Goal: Task Accomplishment & Management: Complete application form

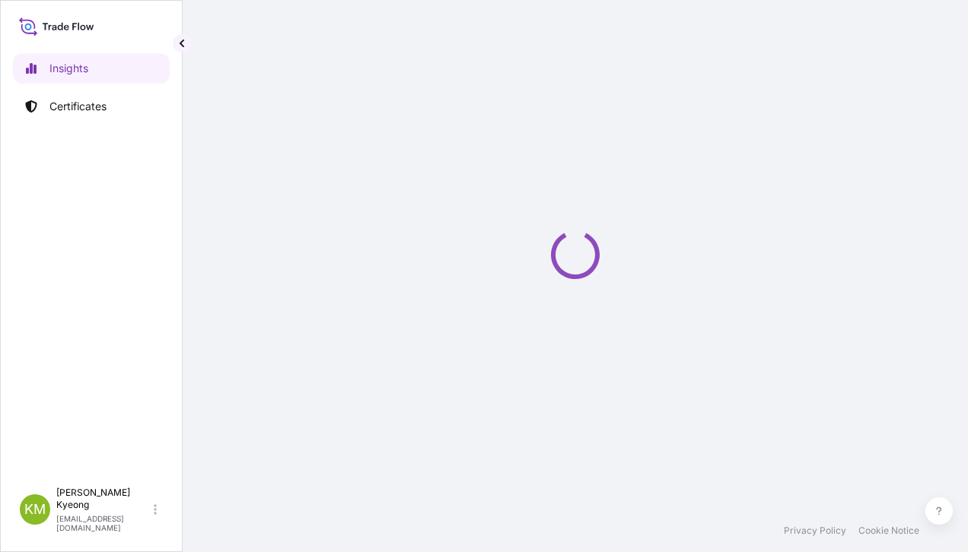
select select "2025"
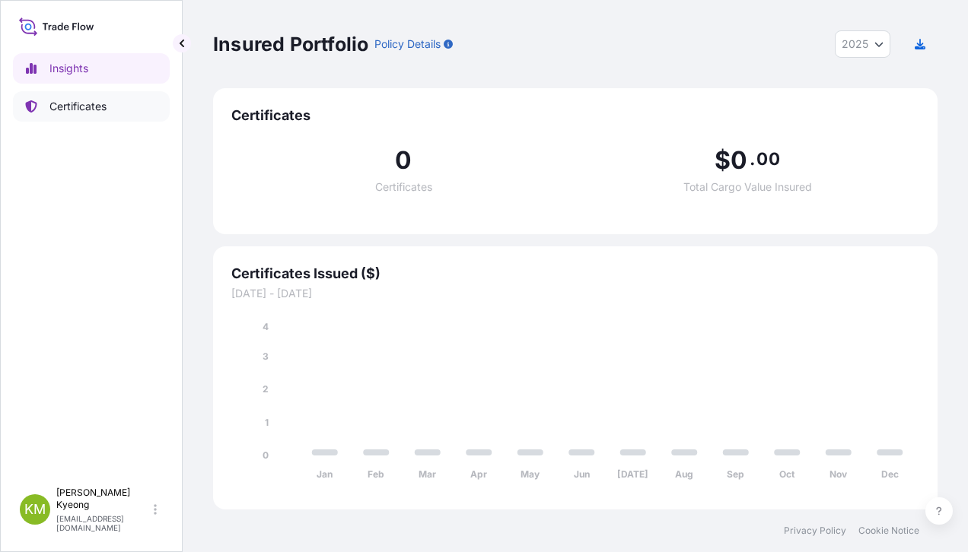
click at [107, 113] on p "Certificates" at bounding box center [77, 106] width 57 height 15
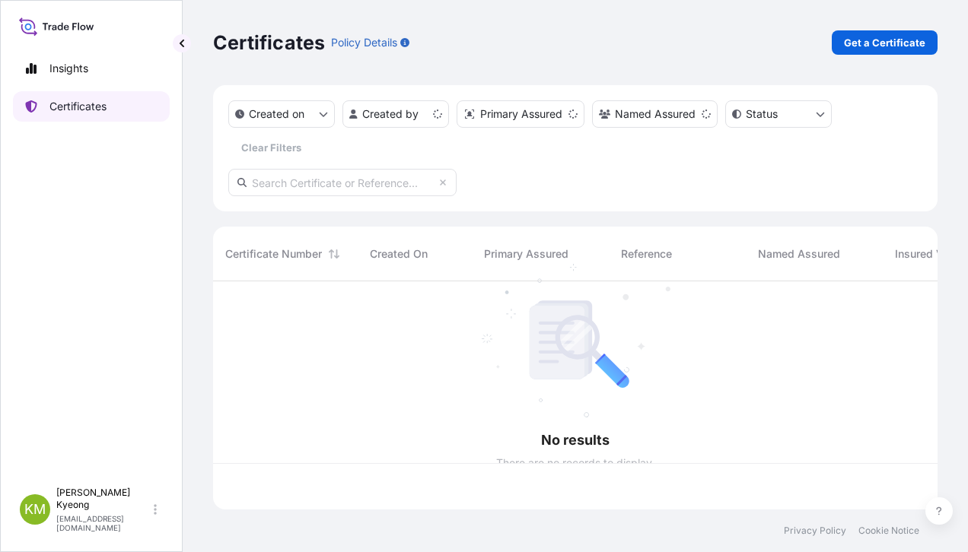
scroll to position [225, 713]
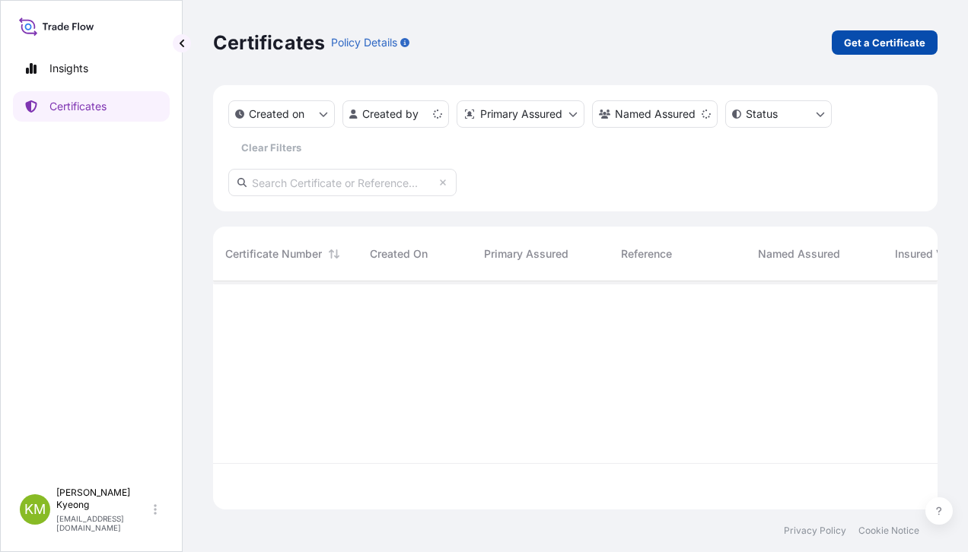
click at [867, 47] on p "Get a Certificate" at bounding box center [884, 42] width 81 height 15
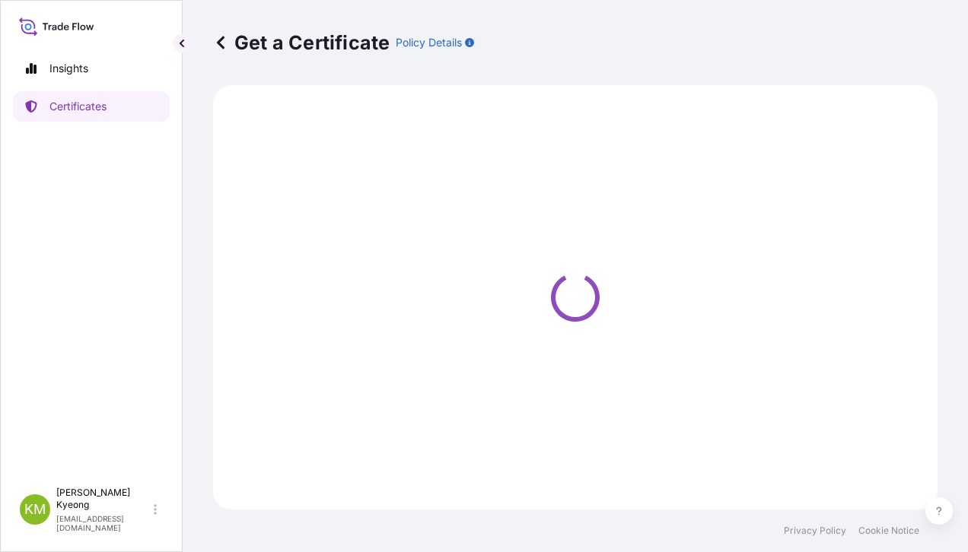
select select "Sea"
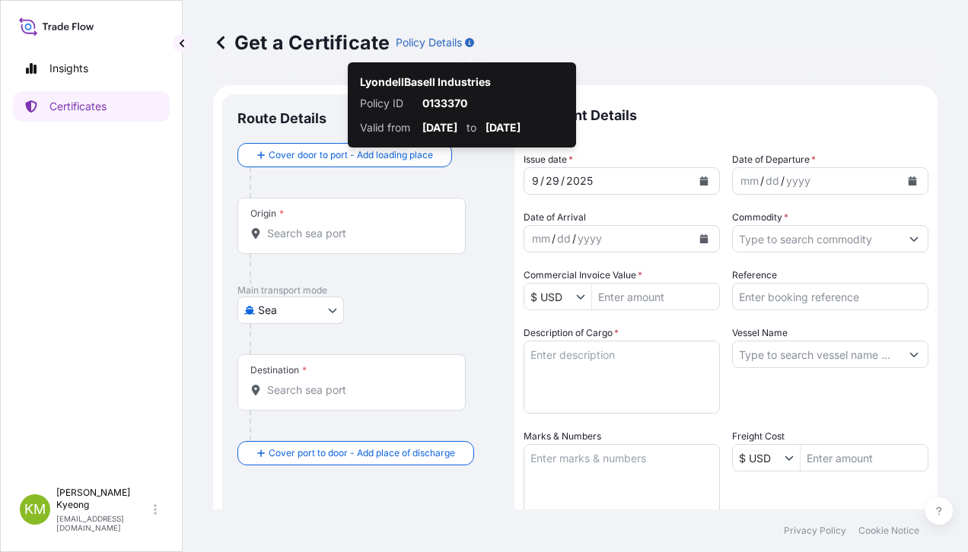
drag, startPoint x: 511, startPoint y: 52, endPoint x: 437, endPoint y: 148, distance: 121.6
click at [511, 52] on div "Get a Certificate Policy Details" at bounding box center [575, 42] width 724 height 24
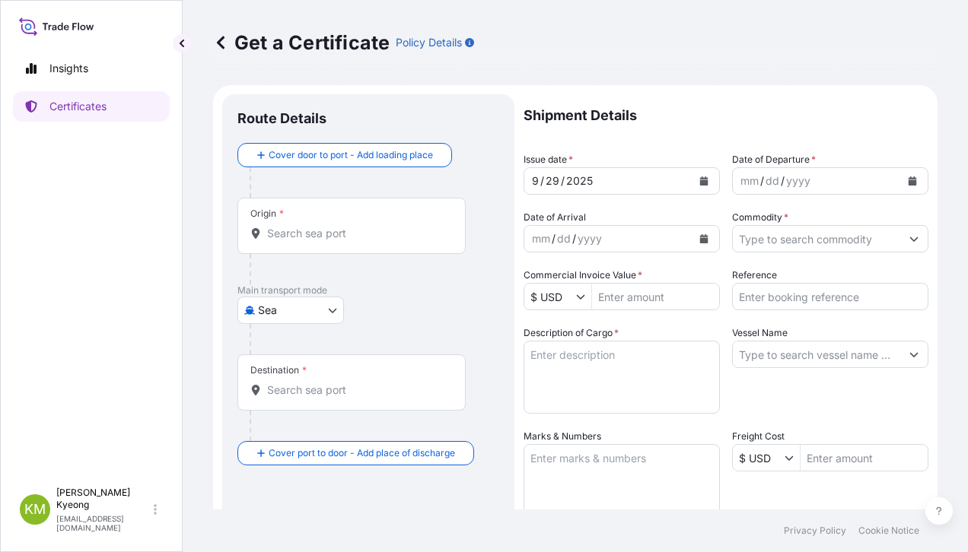
click at [329, 244] on div "Origin *" at bounding box center [351, 226] width 228 height 56
click at [329, 241] on input "Origin *" at bounding box center [357, 233] width 180 height 15
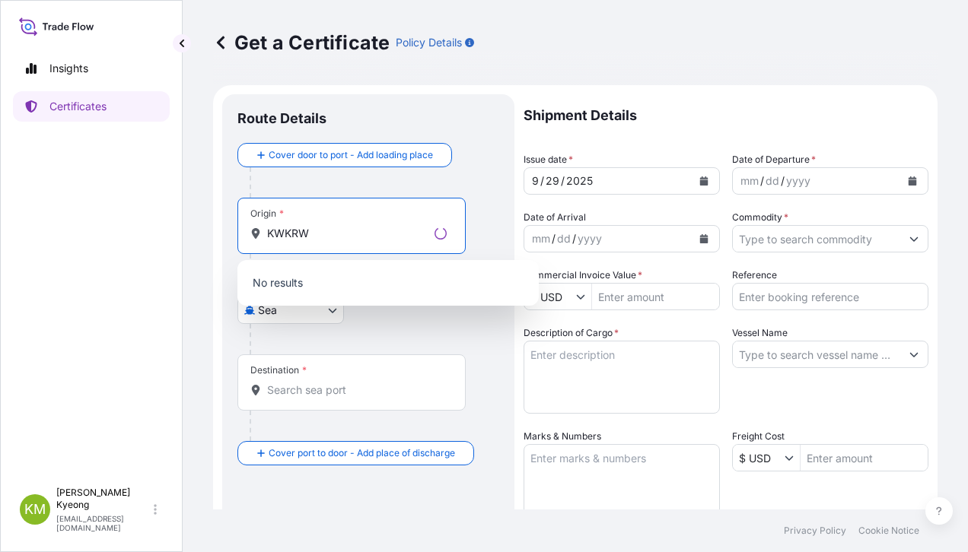
click at [278, 234] on input "KWKRW" at bounding box center [347, 233] width 161 height 15
click at [278, 234] on input "KWKWA" at bounding box center [347, 233] width 161 height 15
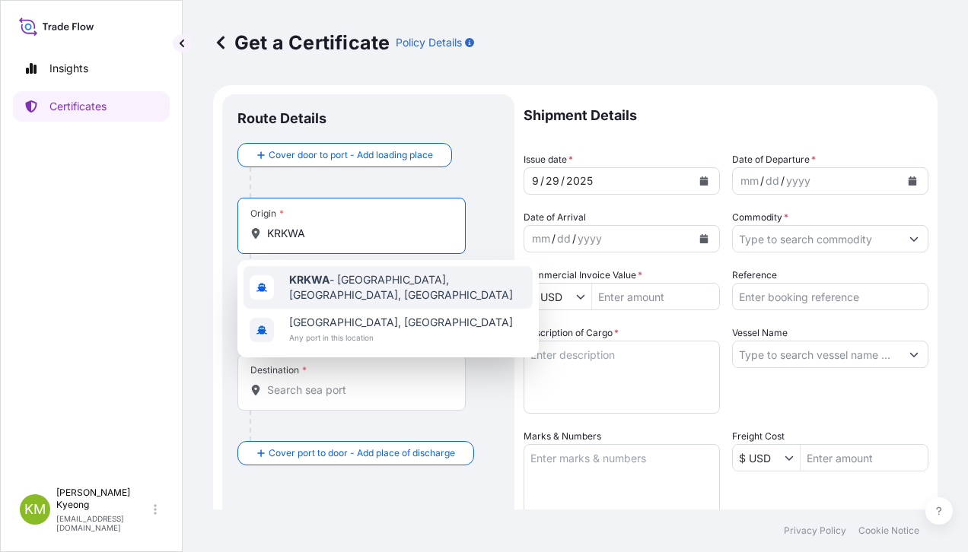
click at [306, 282] on b "KRKWA" at bounding box center [309, 279] width 40 height 13
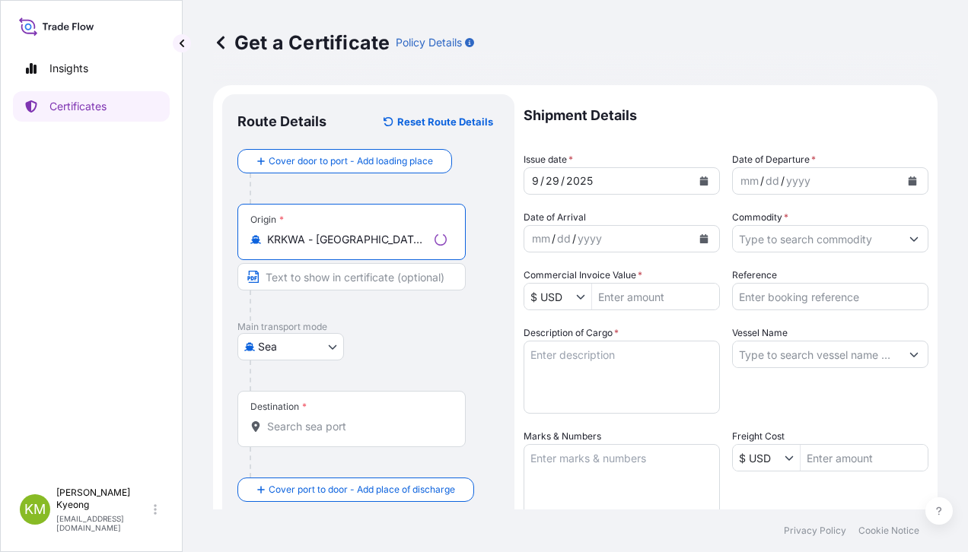
type input "KRKWA - [GEOGRAPHIC_DATA], [GEOGRAPHIC_DATA], [GEOGRAPHIC_DATA]"
click at [306, 413] on div "Destination *" at bounding box center [351, 419] width 228 height 56
click at [306, 419] on input "Destination *" at bounding box center [357, 426] width 180 height 15
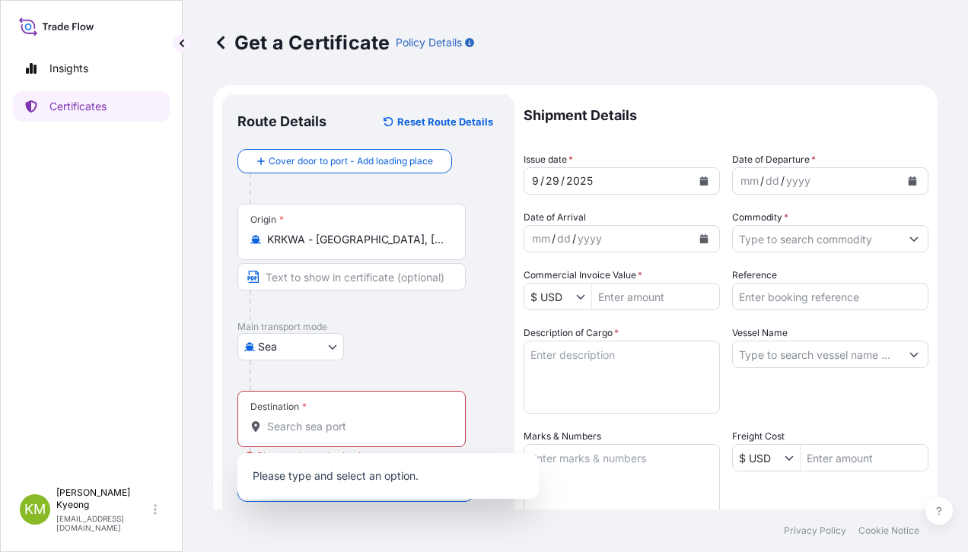
click at [474, 351] on div "[GEOGRAPHIC_DATA]" at bounding box center [368, 346] width 262 height 27
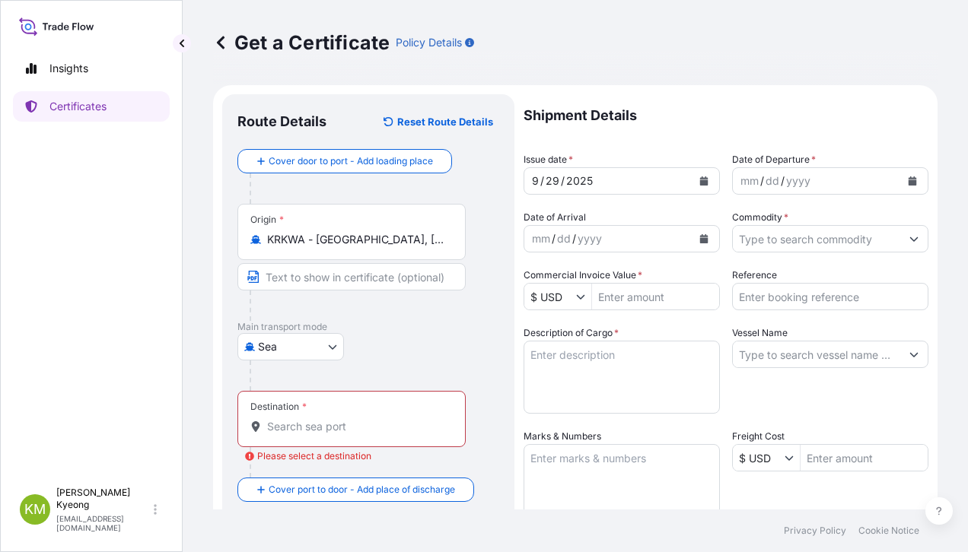
click at [378, 430] on input "Destination * Please select a destination" at bounding box center [357, 426] width 180 height 15
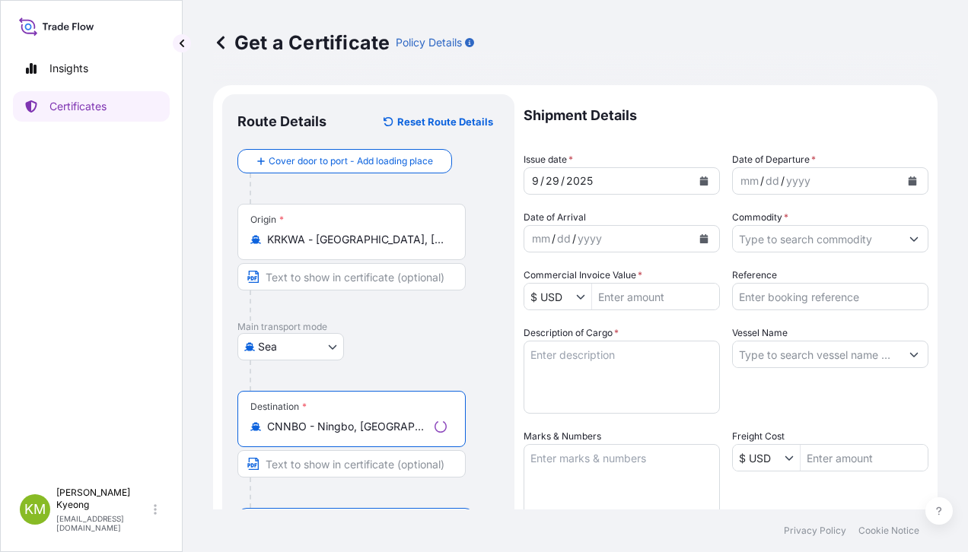
type input "CNNBO - Ningbo, [GEOGRAPHIC_DATA]"
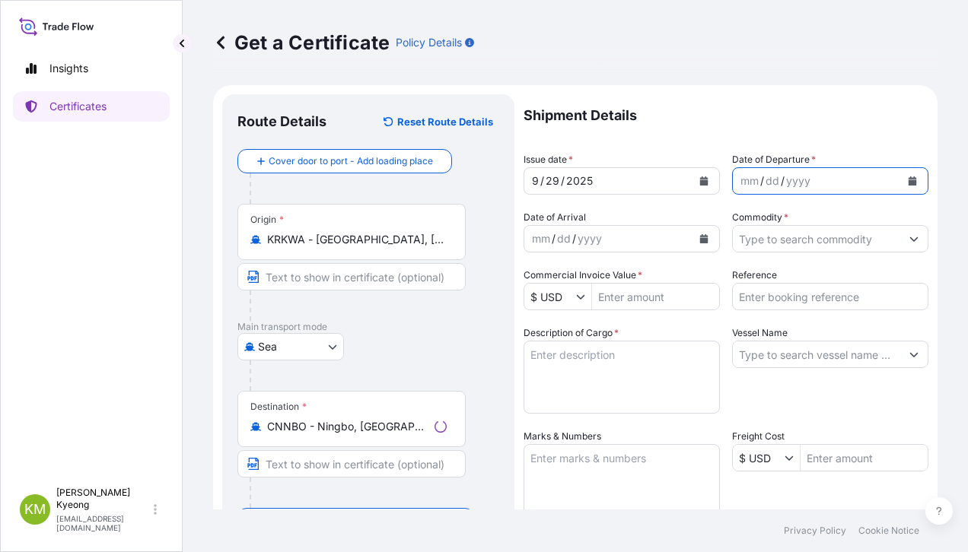
click at [909, 181] on icon "Calendar" at bounding box center [913, 181] width 8 height 9
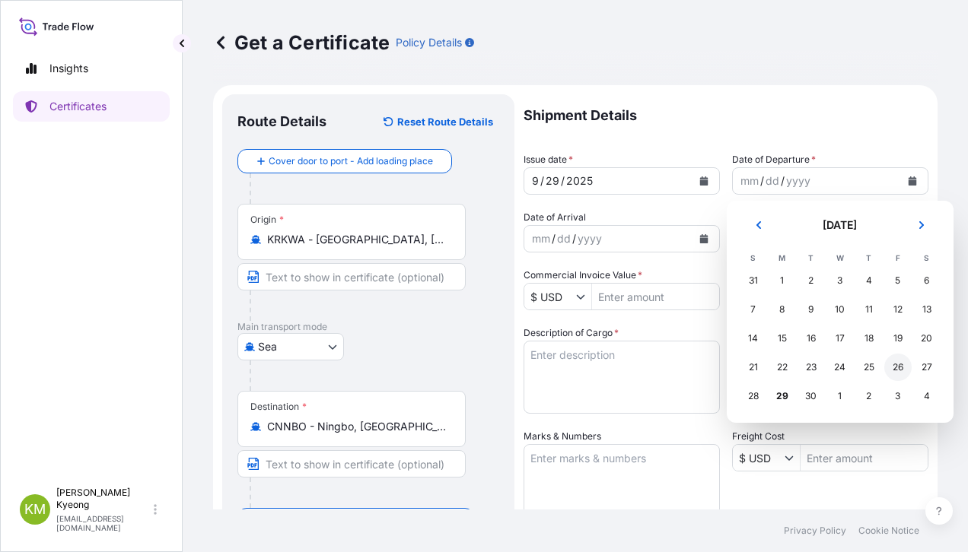
click at [897, 370] on div "26" at bounding box center [897, 367] width 27 height 27
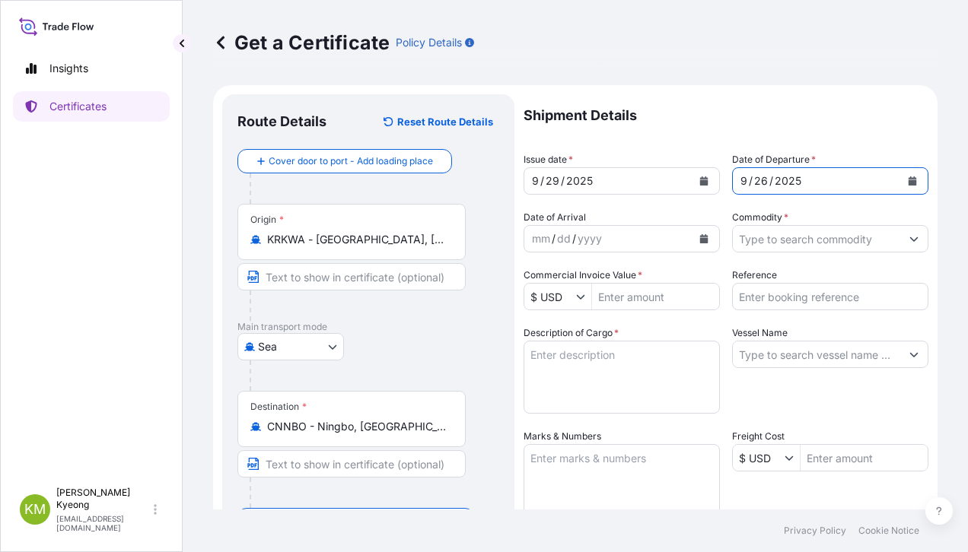
click at [808, 235] on input "Commodity *" at bounding box center [816, 238] width 167 height 27
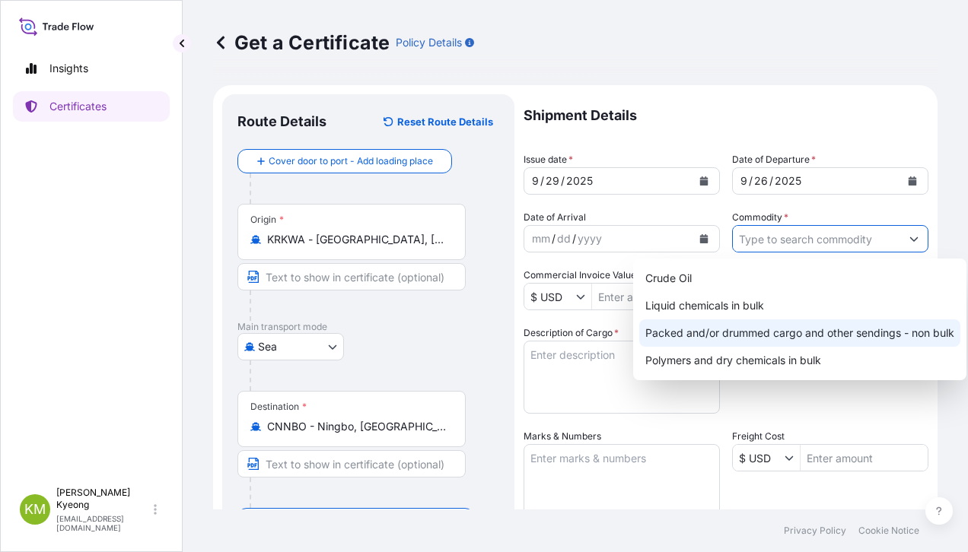
click at [835, 328] on div "Packed and/or drummed cargo and other sendings - non bulk" at bounding box center [799, 333] width 321 height 27
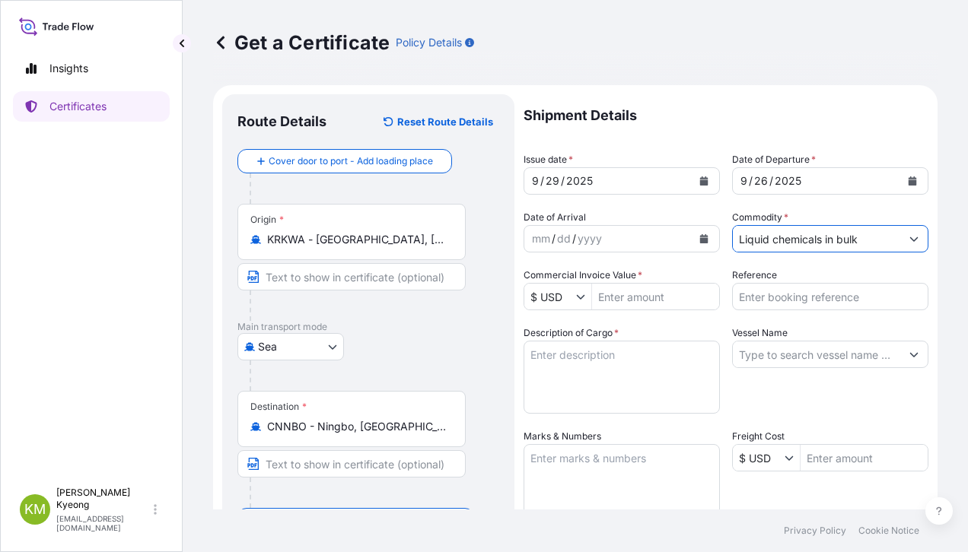
click at [823, 238] on input "Liquid chemicals in bulk" at bounding box center [816, 238] width 167 height 27
click at [836, 240] on input "Liquid chemicals in bulk" at bounding box center [816, 238] width 167 height 27
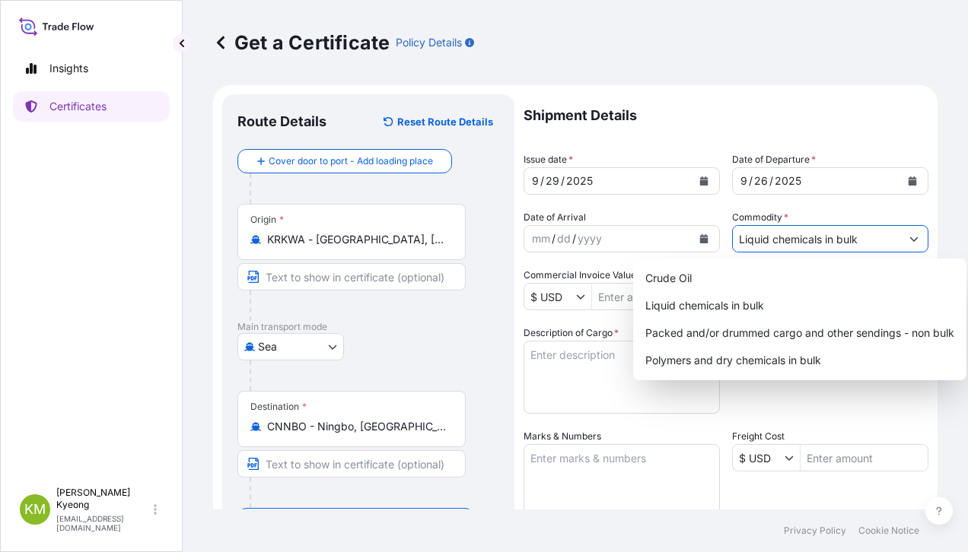
click at [900, 237] on button "Show suggestions" at bounding box center [913, 238] width 27 height 27
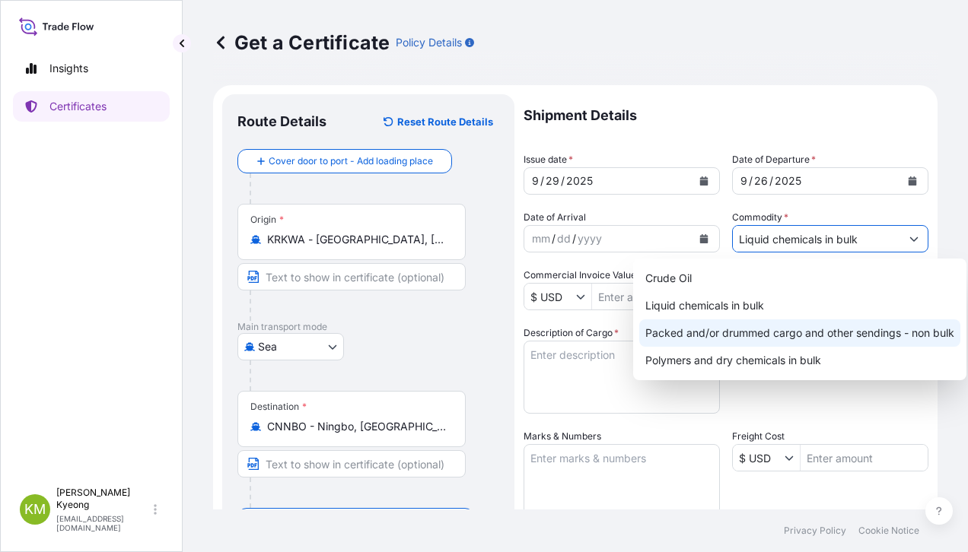
click at [847, 326] on div "Packed and/or drummed cargo and other sendings - non bulk" at bounding box center [799, 333] width 321 height 27
type input "Packed and/or drummed cargo and other sendings - non bulk"
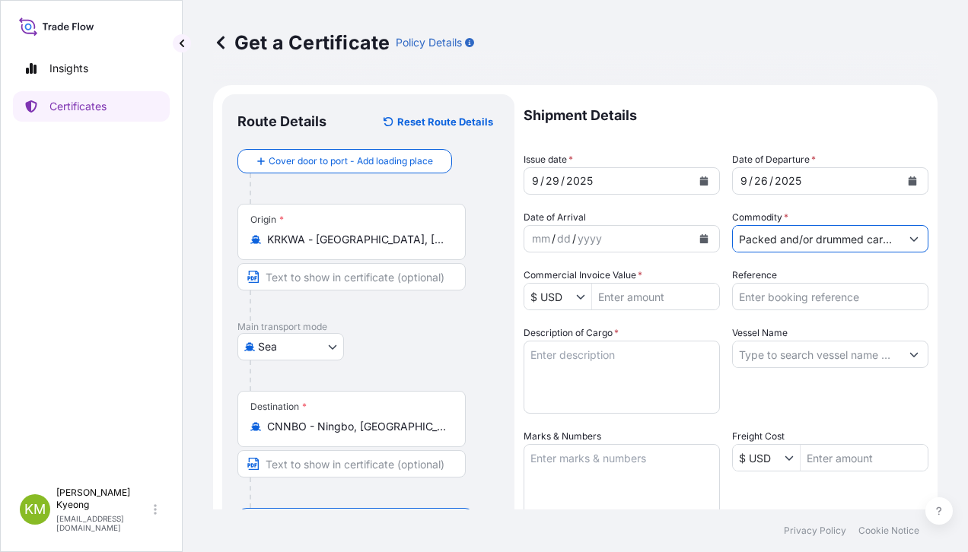
click at [793, 301] on input "Reference" at bounding box center [830, 296] width 196 height 27
paste input "2335986"
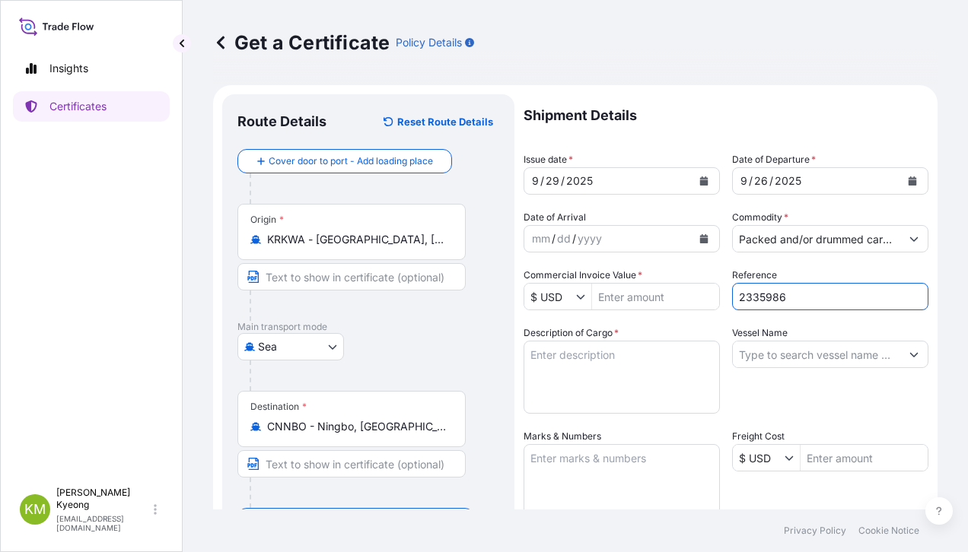
type input "2335986"
click at [765, 358] on input "Vessel Name" at bounding box center [816, 354] width 167 height 27
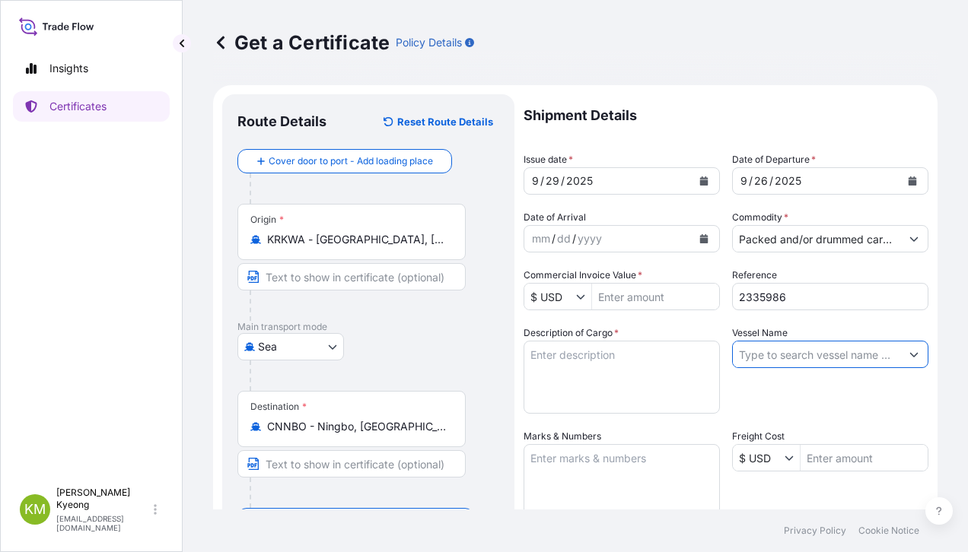
paste input "STAR CHASER /2511W"
type input "STAR CHASER /2511W"
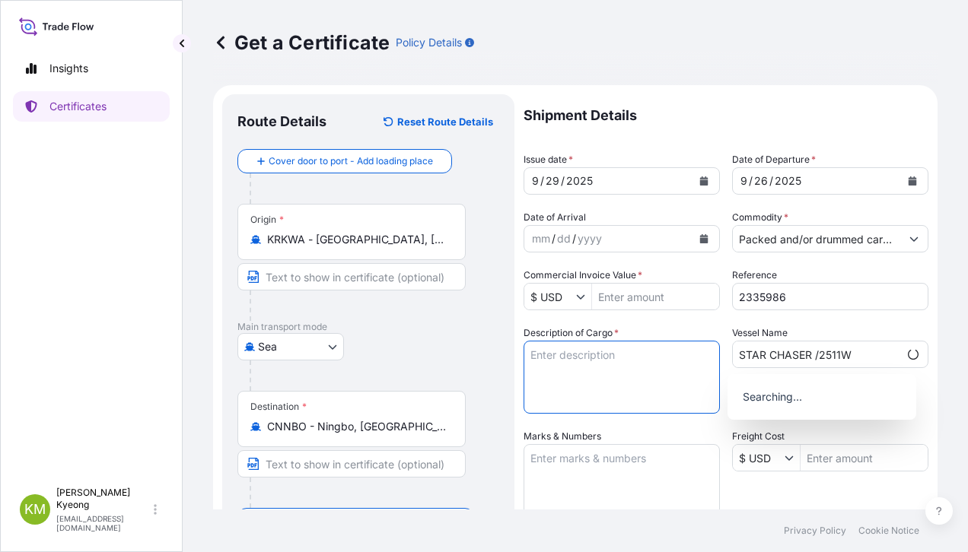
click at [620, 367] on textarea "Description of Cargo *" at bounding box center [622, 377] width 196 height 73
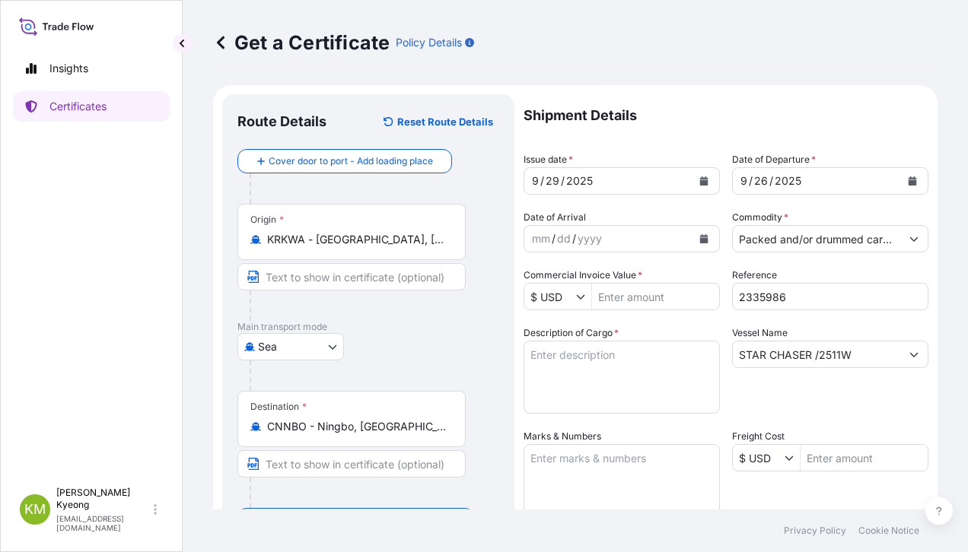
click at [616, 364] on textarea "Description of Cargo *" at bounding box center [622, 377] width 196 height 73
paste textarea "POLYPROPYLENE YH461X QTY: 24MT"
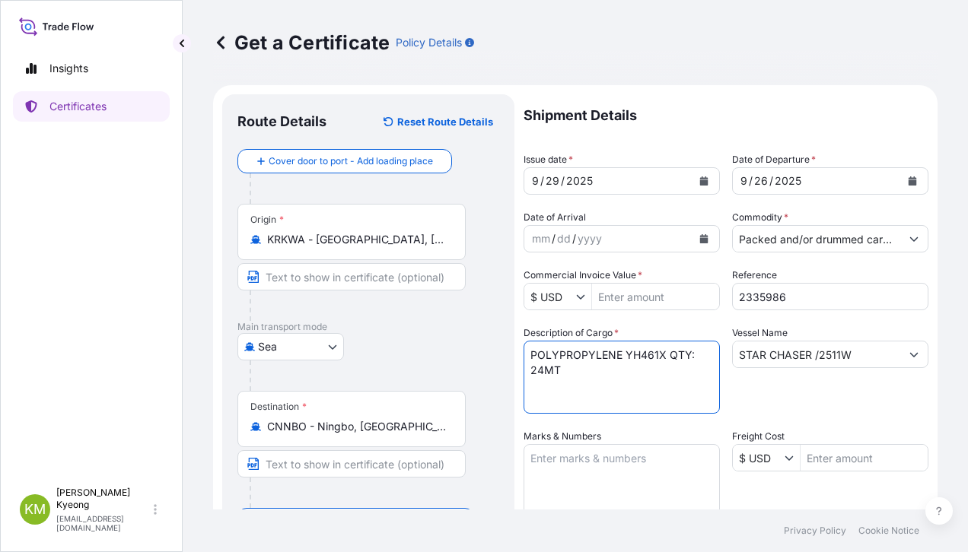
click at [671, 358] on textarea "POLYPROPYLENE YH461X QTY: 24MT" at bounding box center [622, 377] width 196 height 73
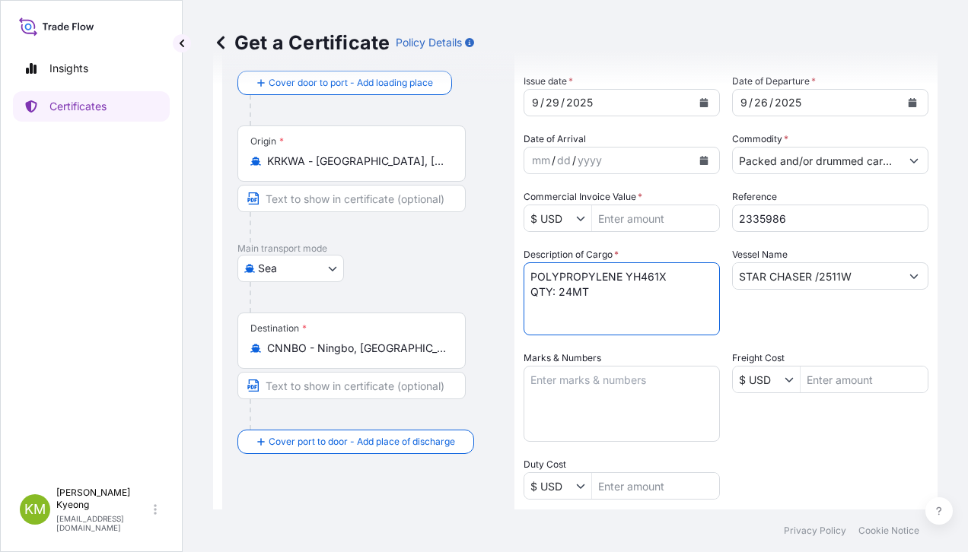
scroll to position [152, 0]
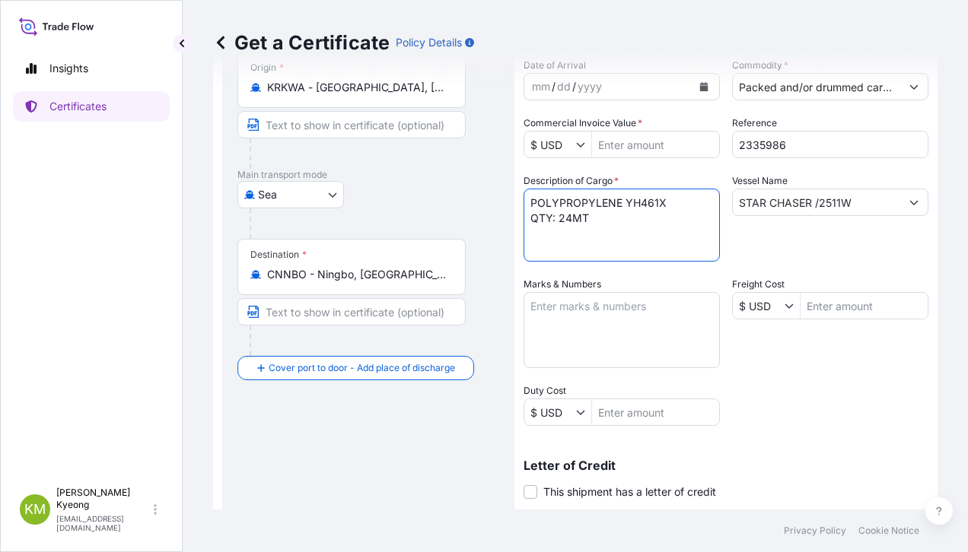
type textarea "POLYPROPYLENE YH461X QTY: 24MT"
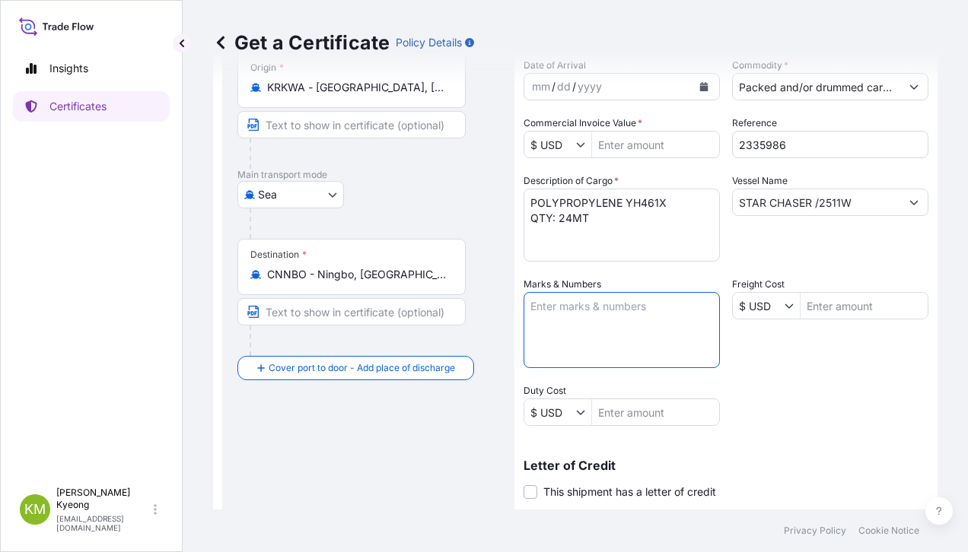
click at [603, 329] on textarea "Marks & Numbers" at bounding box center [622, 330] width 196 height 76
type textarea "N/M"
click at [797, 371] on div "Shipment Details Issue date * [DATE] Date of Departure * [DATE] Date of Arrival…" at bounding box center [726, 304] width 405 height 725
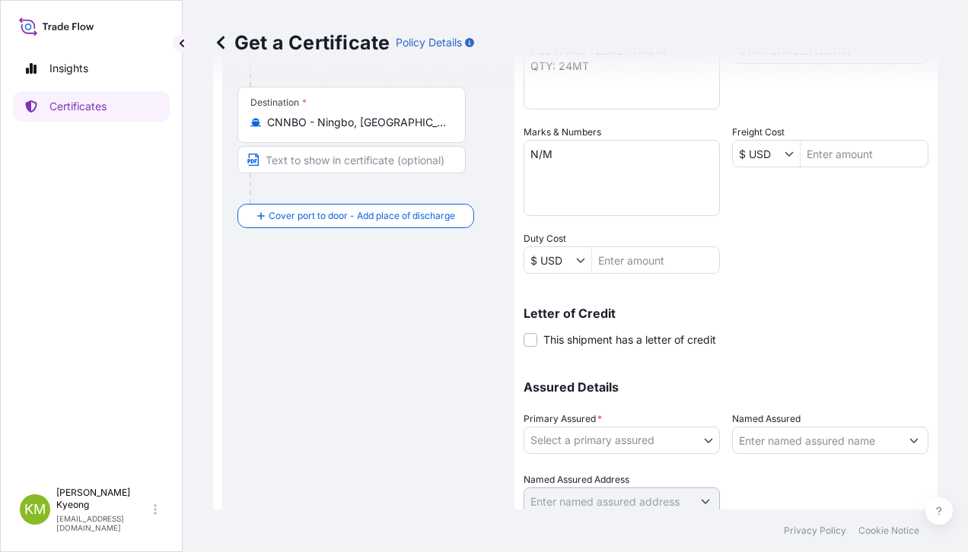
scroll to position [361, 0]
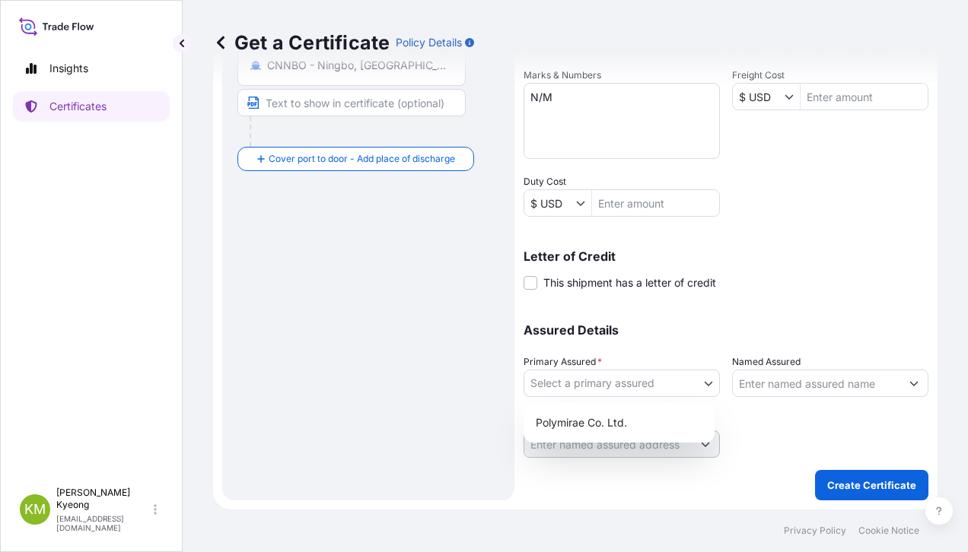
click at [571, 383] on body "Insights Certificates [PERSON_NAME] Min [PERSON_NAME] [EMAIL_ADDRESS][DOMAIN_NA…" at bounding box center [484, 276] width 968 height 552
click at [582, 416] on div "Polymirae Co. Ltd." at bounding box center [619, 422] width 179 height 27
select select "32021"
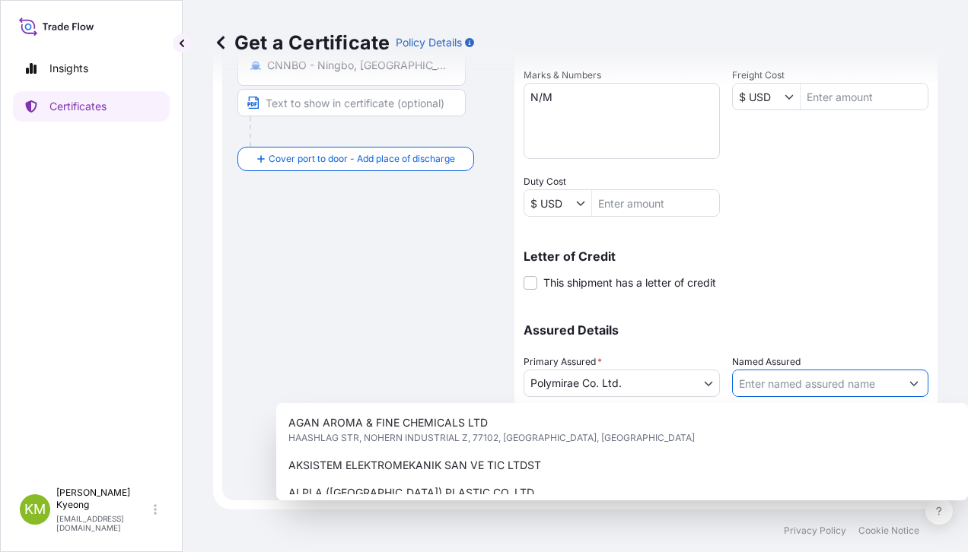
click at [788, 388] on input "Named Assured" at bounding box center [816, 383] width 167 height 27
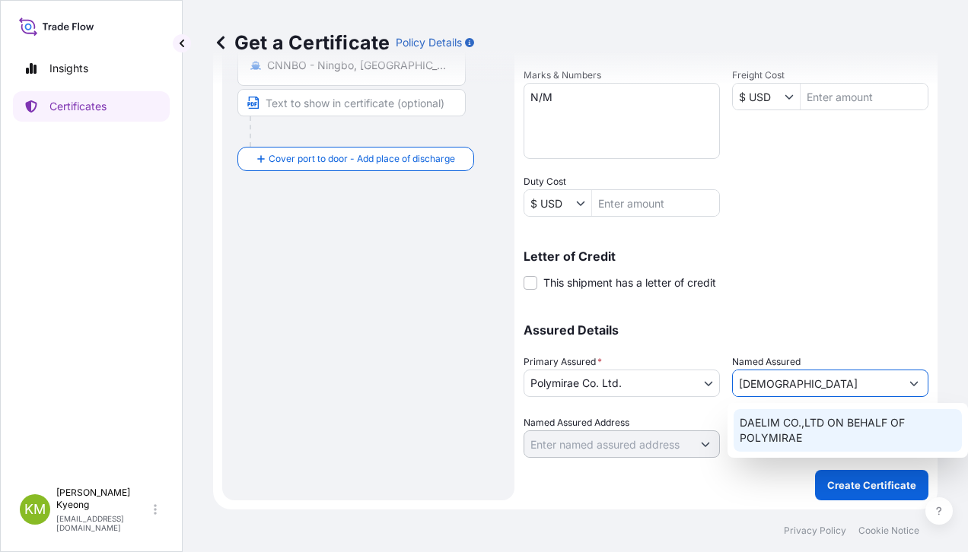
click at [777, 428] on span "DAELIM CO.,LTD ON BEHALF OF POLYMIRAE" at bounding box center [848, 430] width 217 height 30
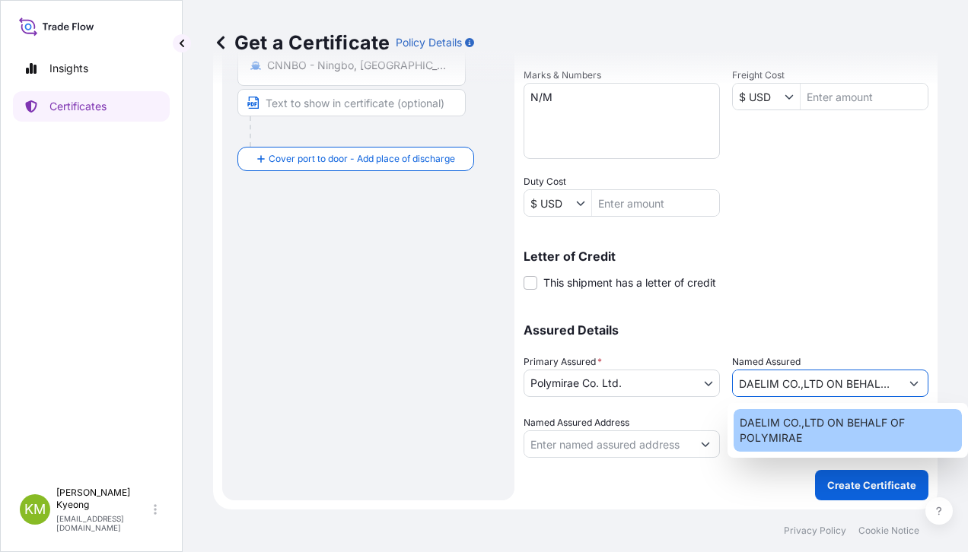
type input "DAELIM CO.,LTD ON BEHALF OF POLYMIRAE"
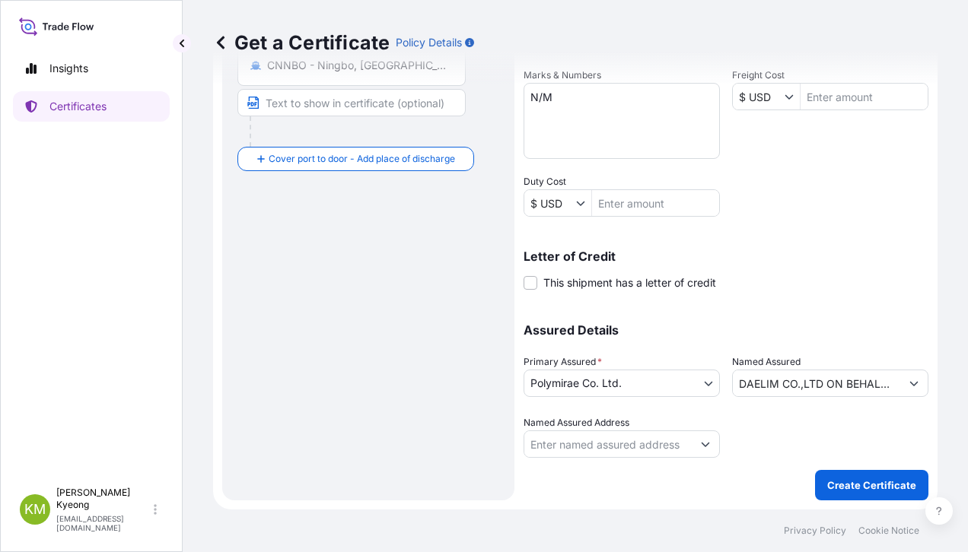
click at [803, 242] on div "Letter of Credit This shipment has a letter of credit Letter of credit * Letter…" at bounding box center [726, 261] width 405 height 59
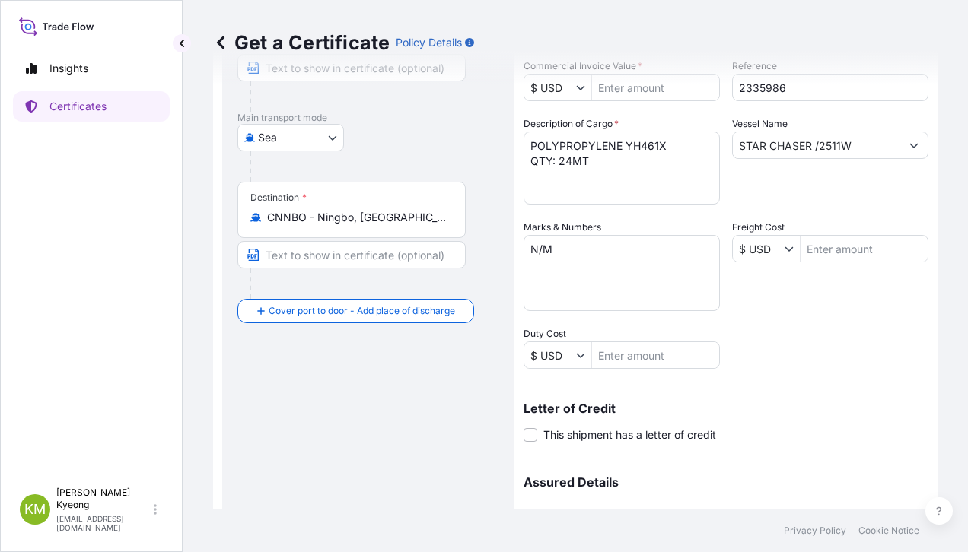
scroll to position [57, 0]
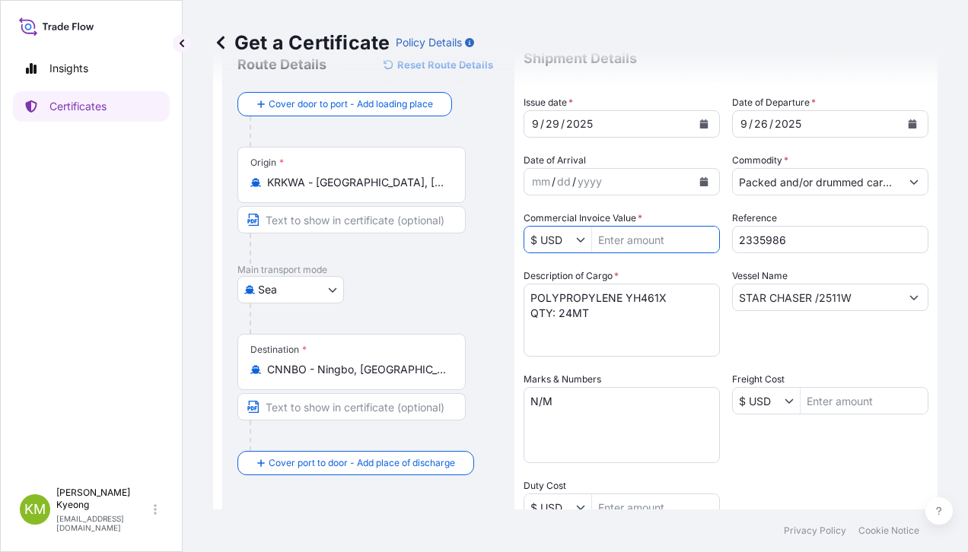
click at [639, 244] on input "Commercial Invoice Value *" at bounding box center [655, 239] width 127 height 27
type input "33,600"
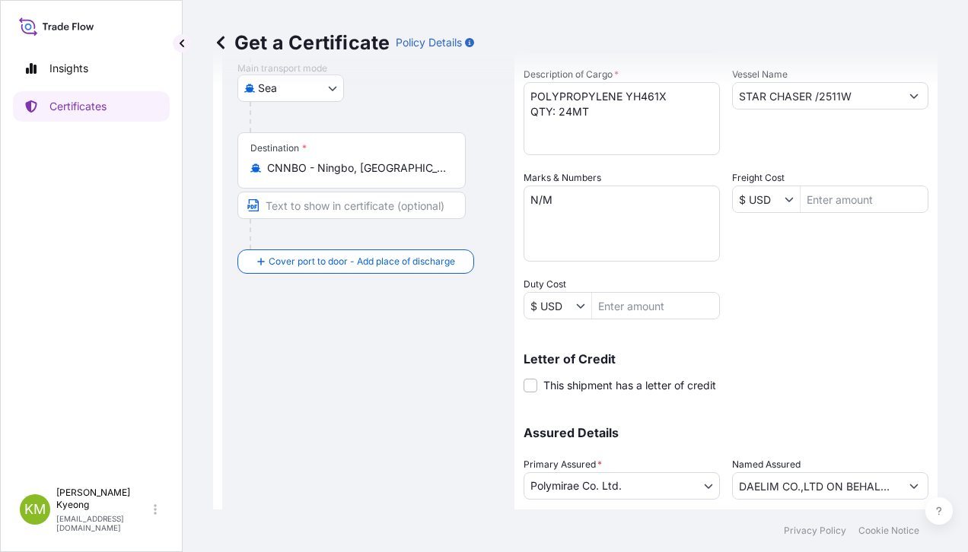
scroll to position [361, 0]
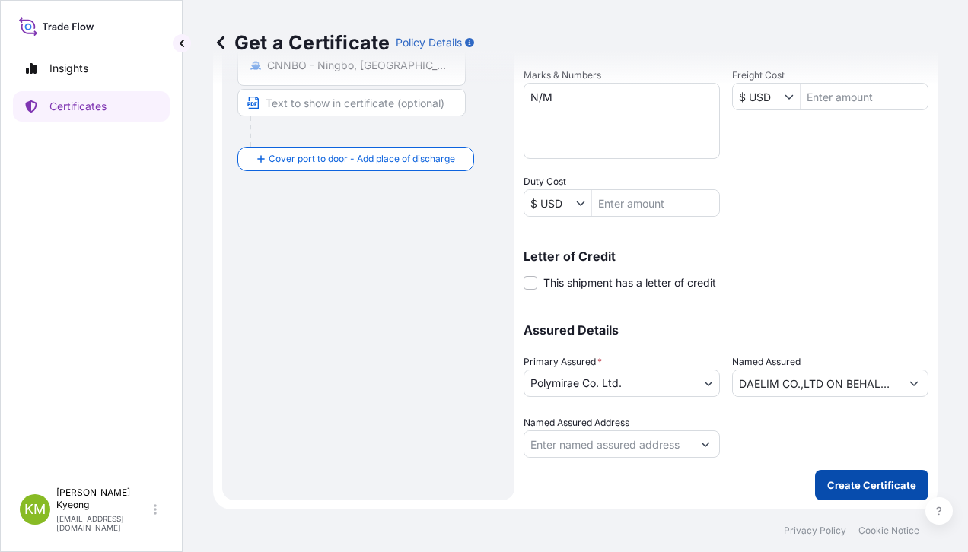
click at [870, 476] on button "Create Certificate" at bounding box center [871, 485] width 113 height 30
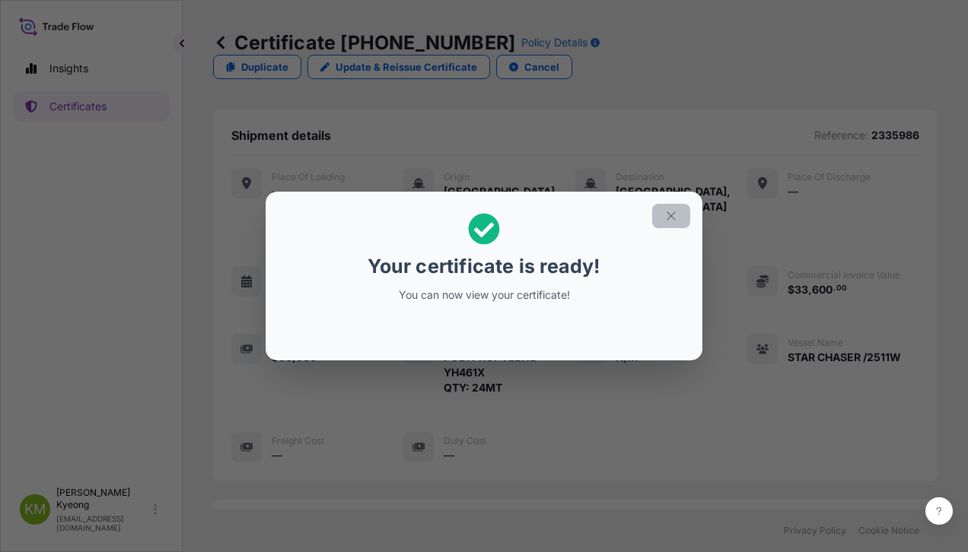
click at [676, 211] on icon "button" at bounding box center [671, 216] width 14 height 14
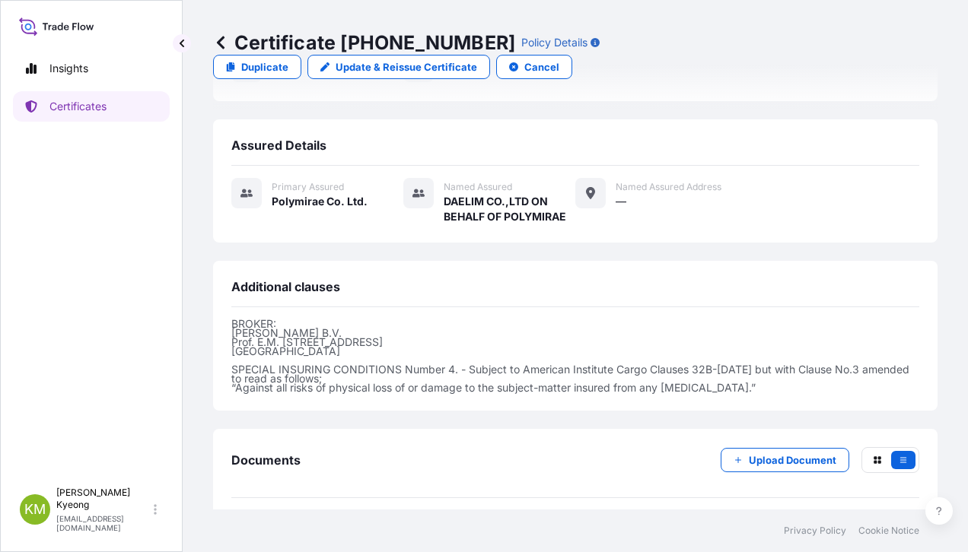
scroll to position [403, 0]
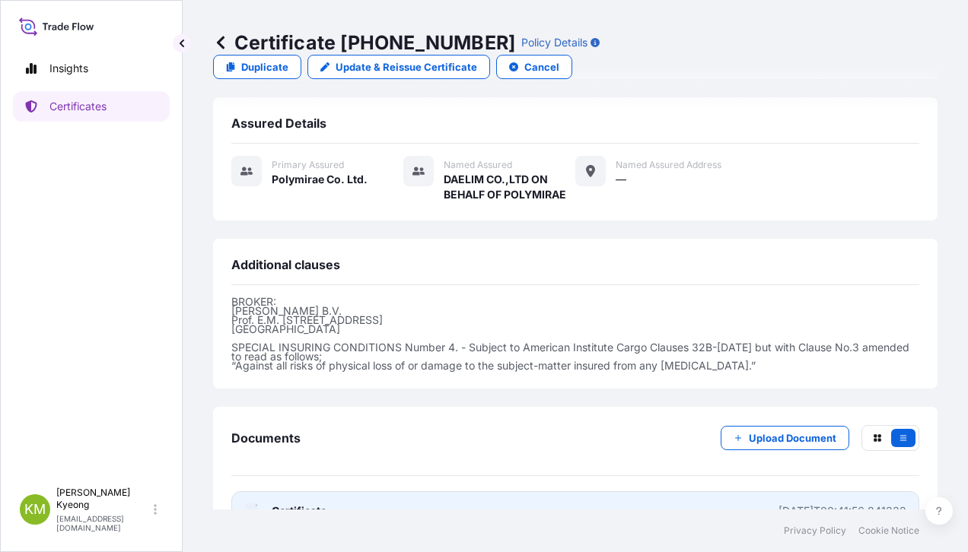
click at [312, 504] on span "Certificate" at bounding box center [299, 511] width 55 height 15
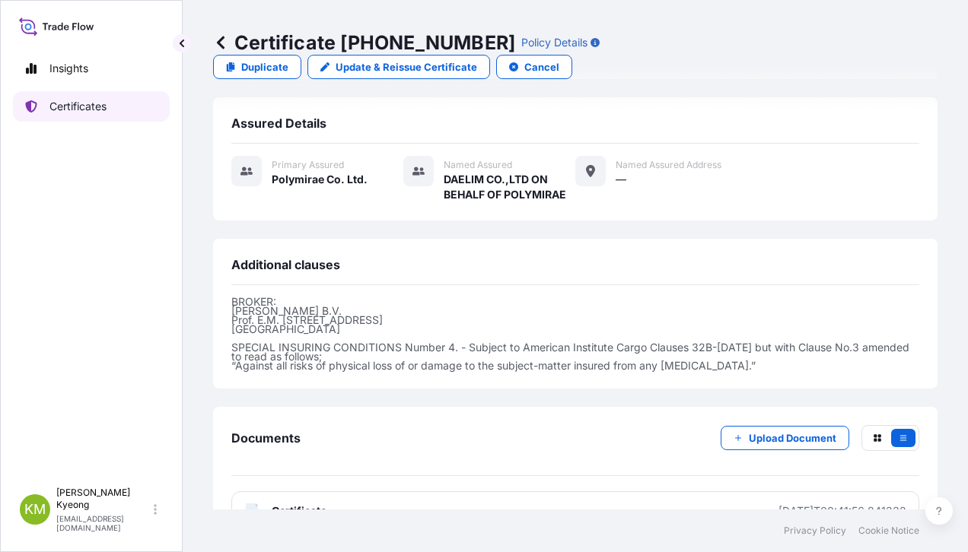
click at [70, 108] on p "Certificates" at bounding box center [77, 106] width 57 height 15
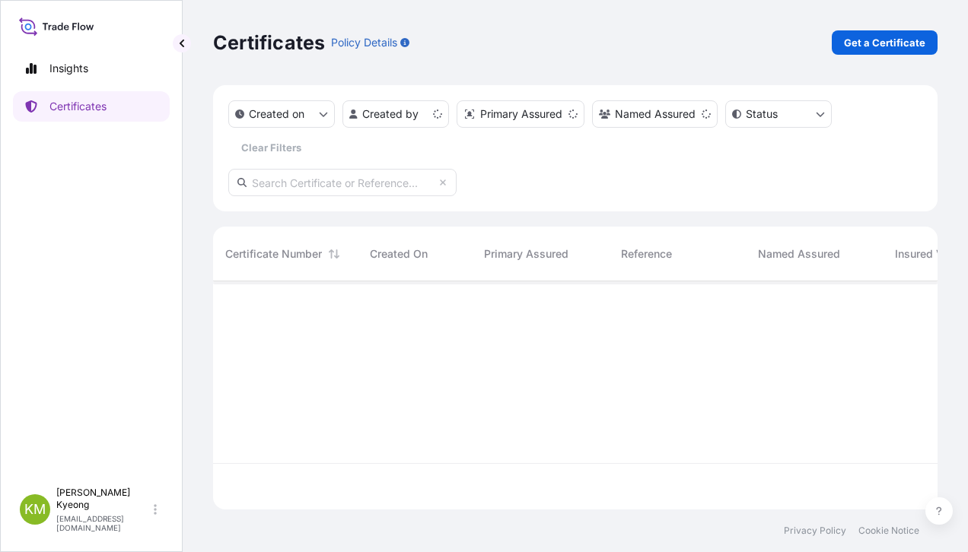
scroll to position [225, 713]
click at [874, 47] on p "Get a Certificate" at bounding box center [884, 42] width 81 height 15
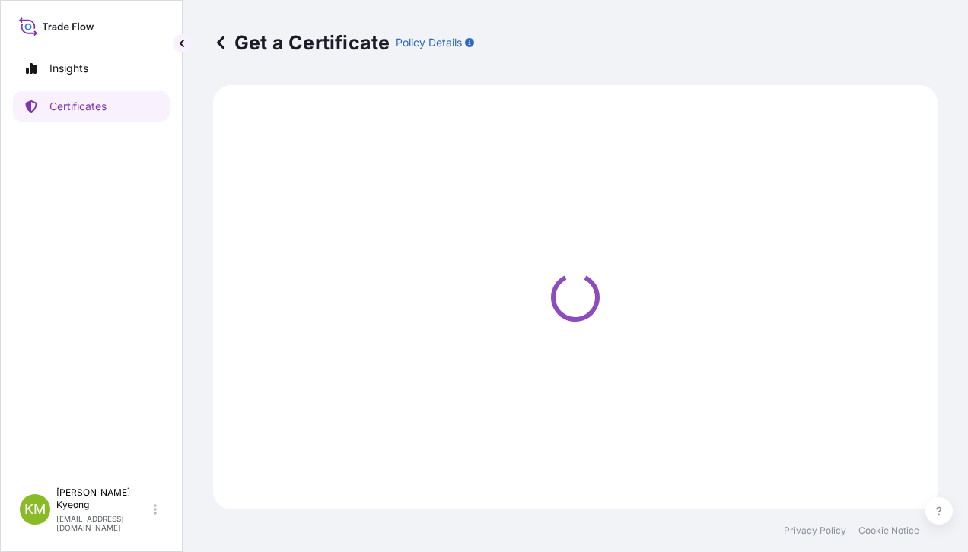
select select "Sea"
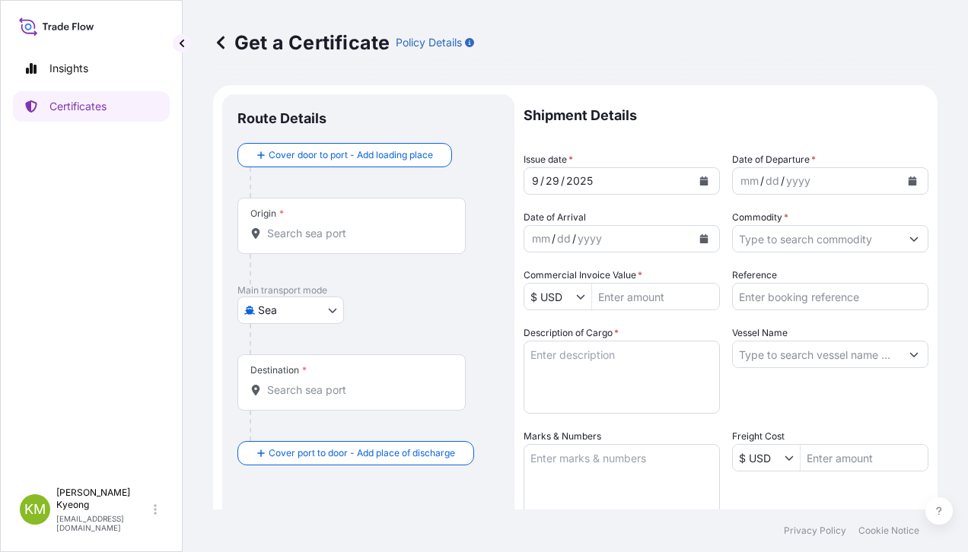
drag, startPoint x: 473, startPoint y: 333, endPoint x: 402, endPoint y: 290, distance: 83.3
click at [473, 333] on div at bounding box center [375, 339] width 250 height 30
click at [295, 212] on div "Origin *" at bounding box center [351, 226] width 228 height 56
click at [295, 226] on input "Origin *" at bounding box center [357, 233] width 180 height 15
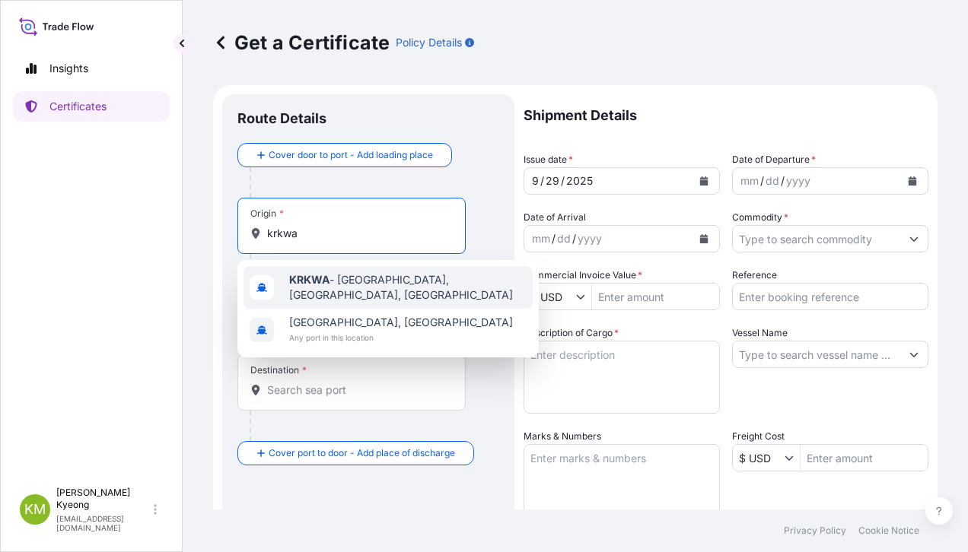
click at [326, 285] on b "KRKWA" at bounding box center [309, 279] width 40 height 13
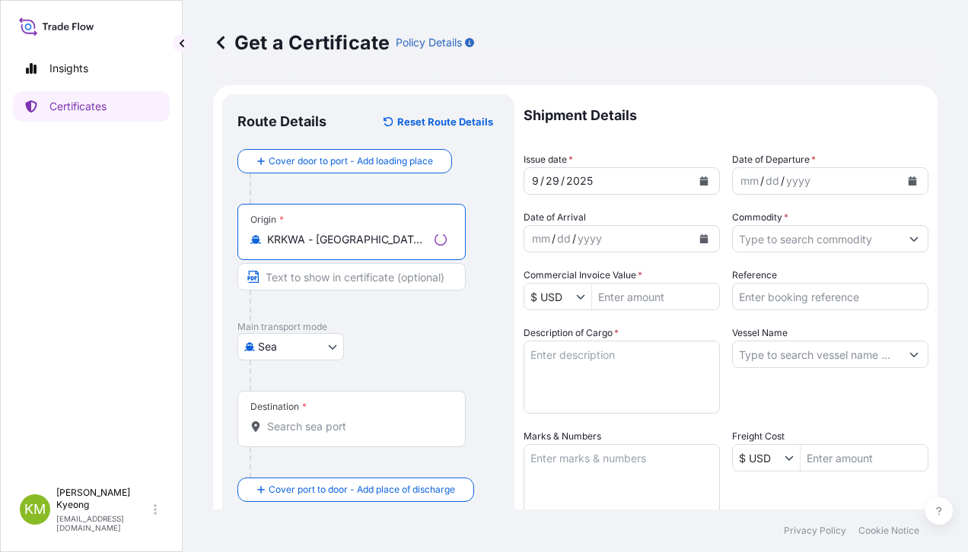
type input "KRKWA - [GEOGRAPHIC_DATA], [GEOGRAPHIC_DATA], [GEOGRAPHIC_DATA]"
click at [328, 435] on div "Destination *" at bounding box center [351, 419] width 228 height 56
click at [328, 435] on input "Destination *" at bounding box center [357, 426] width 180 height 15
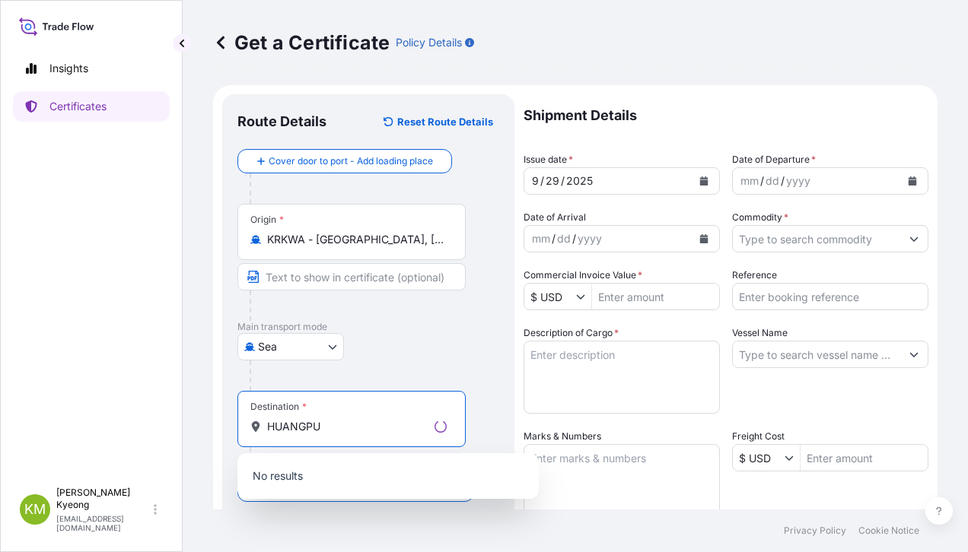
scroll to position [76, 0]
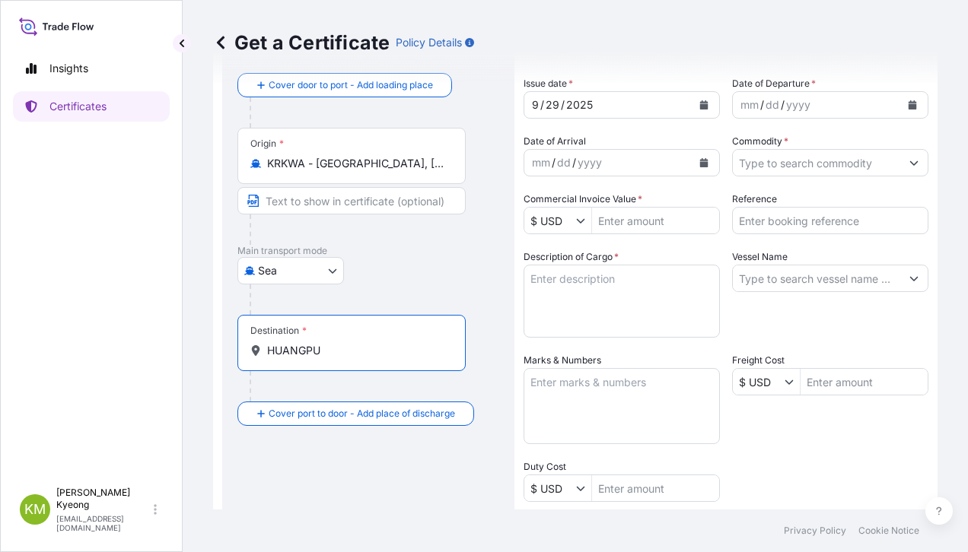
click at [290, 358] on input "HUANGPU" at bounding box center [357, 350] width 180 height 15
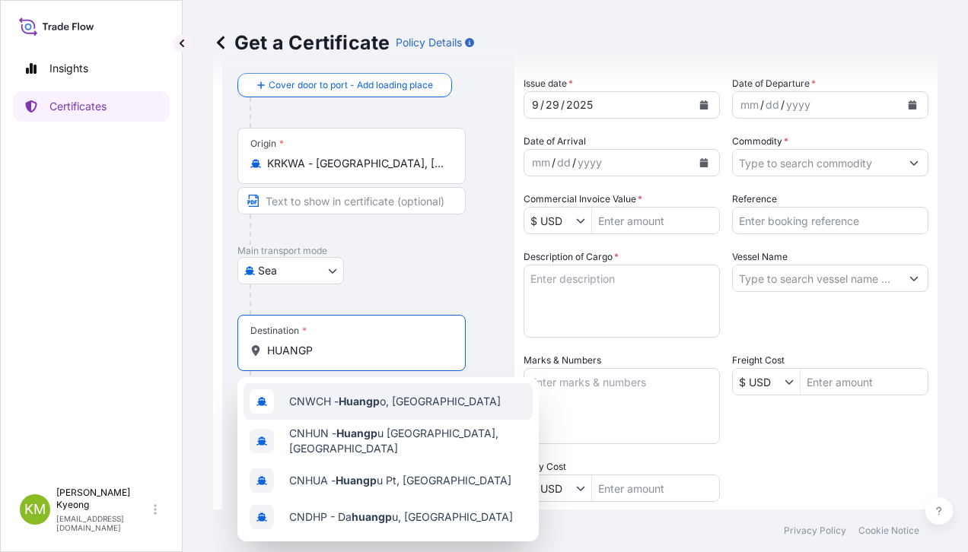
click at [321, 388] on div "CNWCH - Huangp o, [GEOGRAPHIC_DATA]" at bounding box center [388, 402] width 289 height 37
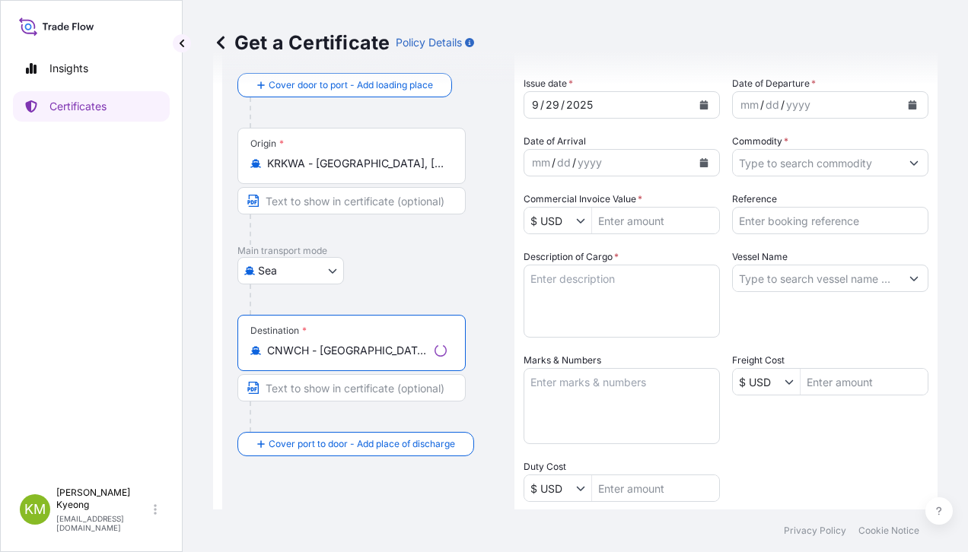
type input "CNWCH - [GEOGRAPHIC_DATA], [GEOGRAPHIC_DATA]"
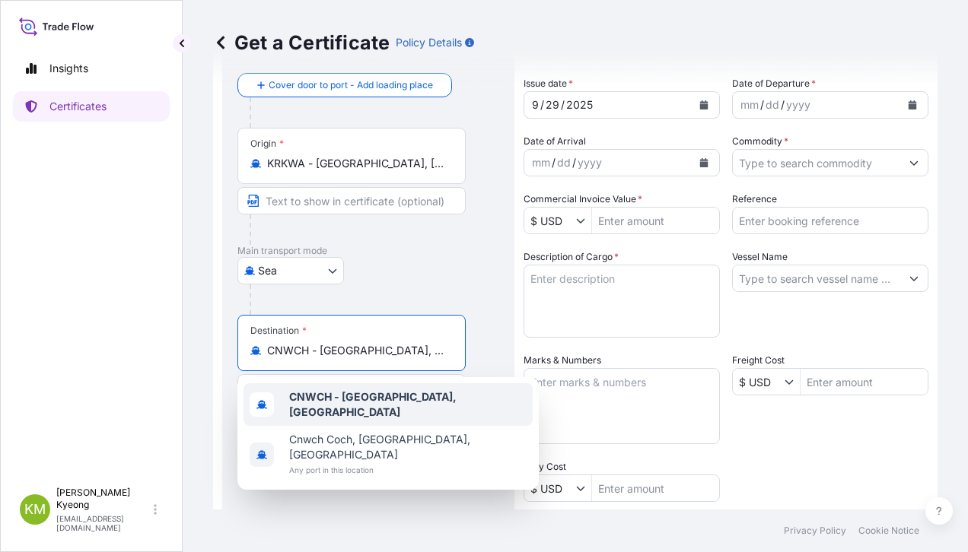
click at [365, 405] on b "CNWCH - [GEOGRAPHIC_DATA], [GEOGRAPHIC_DATA]" at bounding box center [372, 404] width 167 height 28
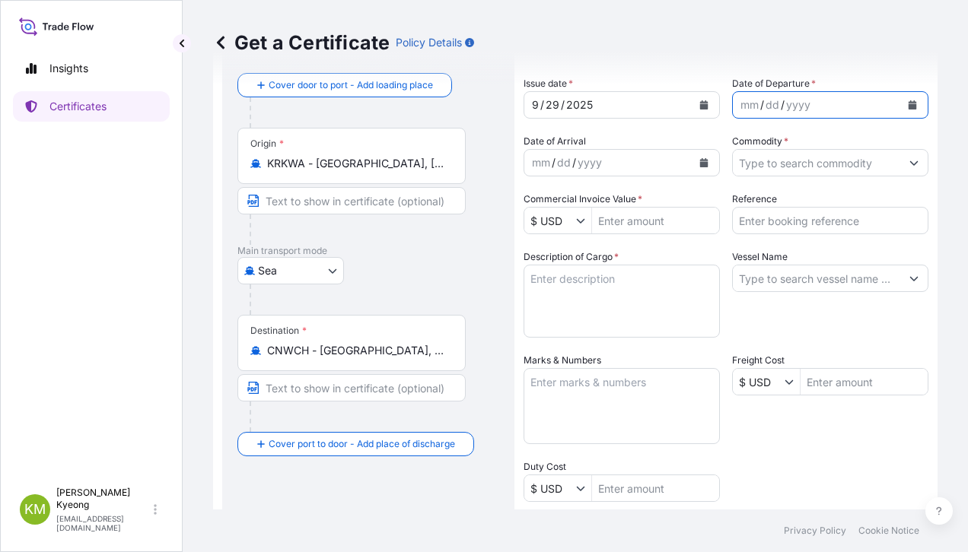
click at [900, 110] on button "Calendar" at bounding box center [912, 105] width 24 height 24
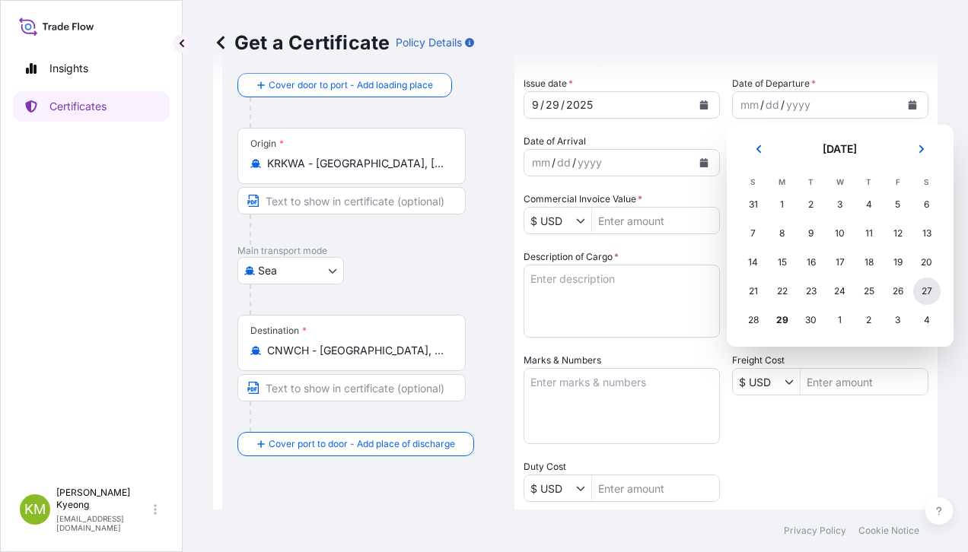
click at [922, 294] on div "27" at bounding box center [926, 291] width 27 height 27
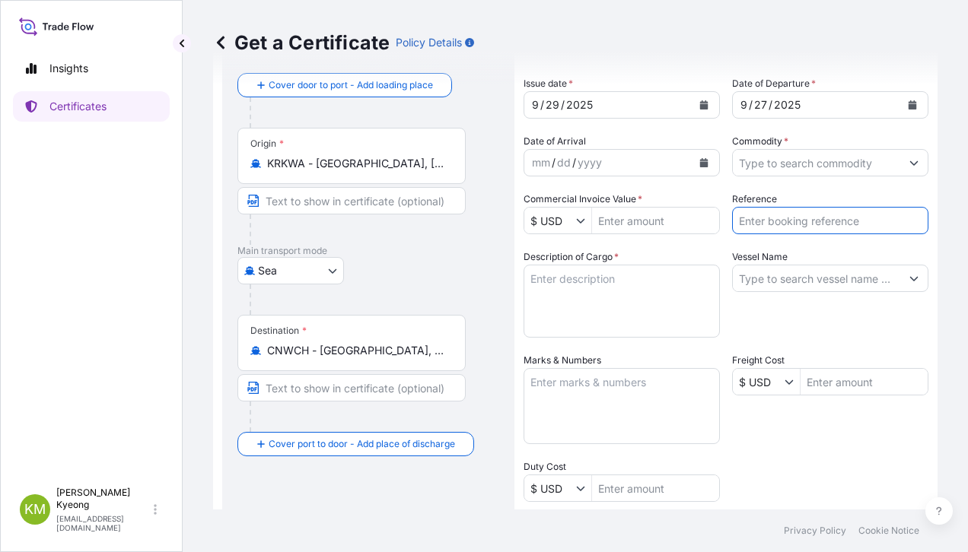
click at [791, 224] on input "Reference" at bounding box center [830, 220] width 196 height 27
paste input "2335670"
type input "2335670"
click at [781, 167] on input "Commodity *" at bounding box center [816, 162] width 167 height 27
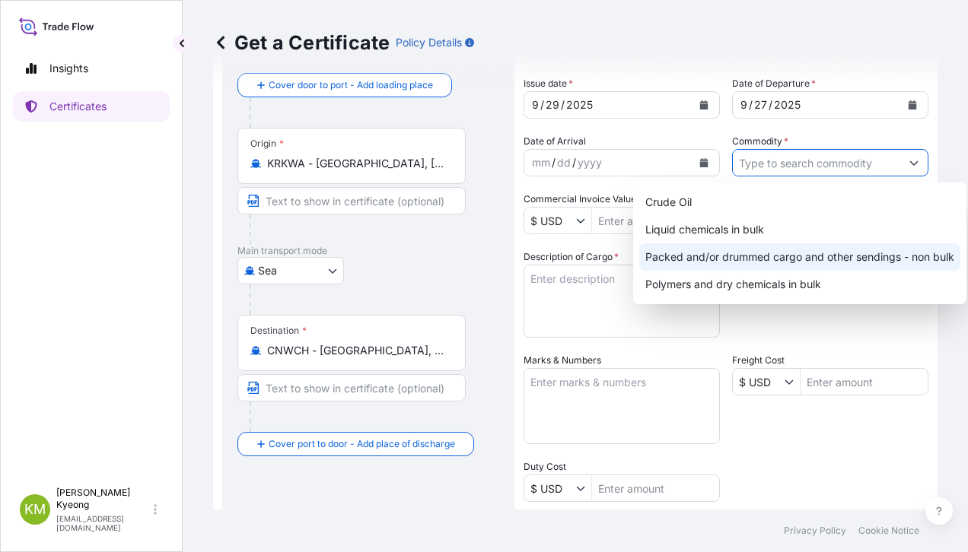
click at [801, 255] on div "Packed and/or drummed cargo and other sendings - non bulk" at bounding box center [799, 257] width 321 height 27
type input "Packed and/or drummed cargo and other sendings - non bulk"
click at [820, 259] on div "Packed and/or drummed cargo and other sendings - non bulk" at bounding box center [799, 257] width 321 height 27
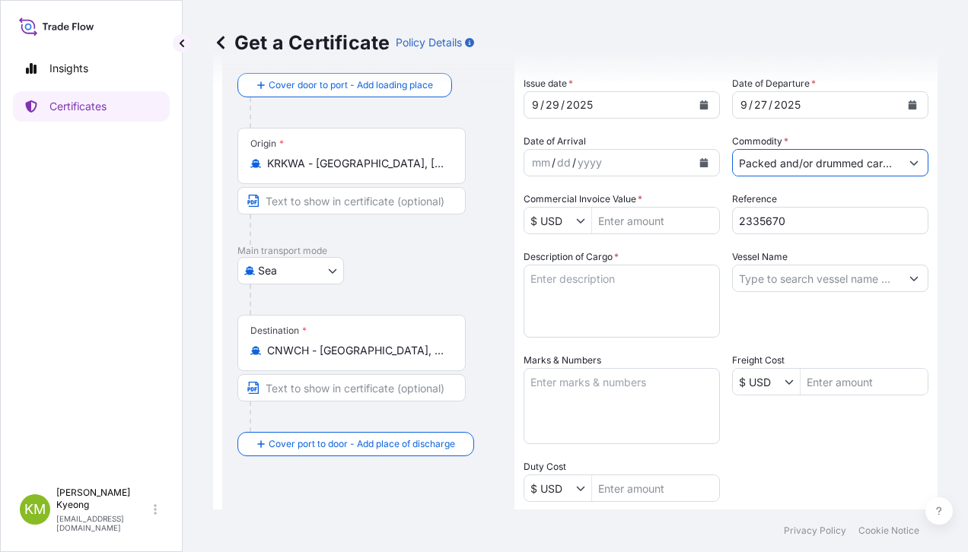
click at [794, 282] on input "Vessel Name" at bounding box center [816, 278] width 167 height 27
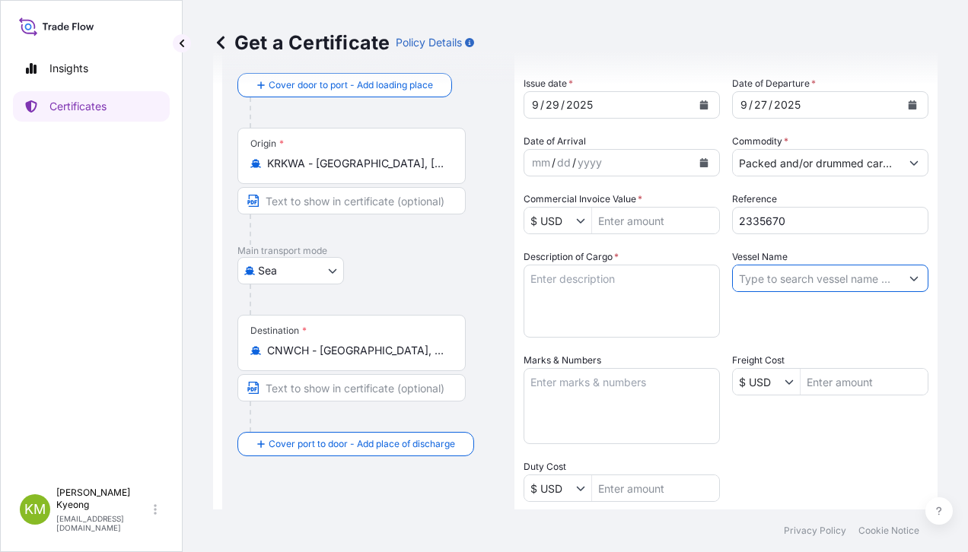
paste input "POS [GEOGRAPHIC_DATA] /1049S"
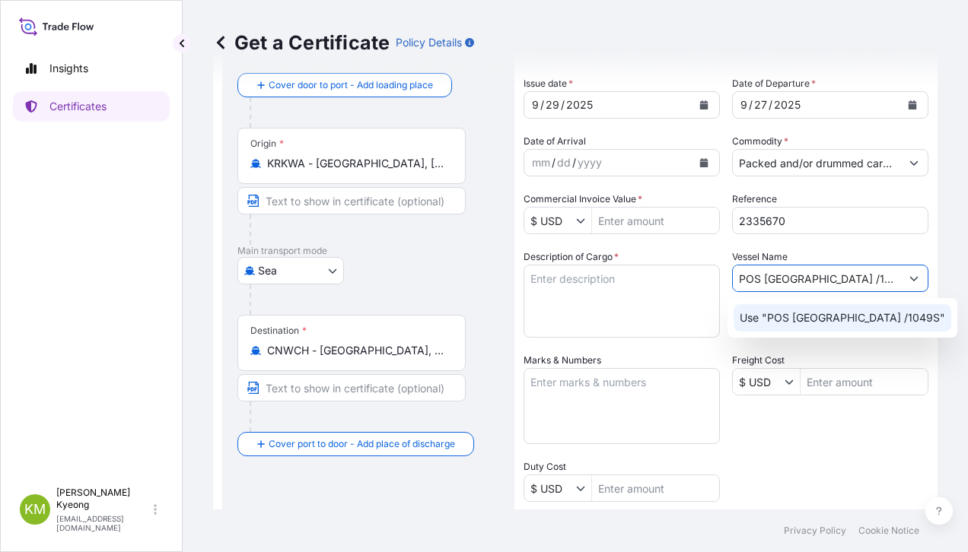
click at [781, 320] on p "Use "POS [GEOGRAPHIC_DATA] /1049S"" at bounding box center [842, 317] width 205 height 15
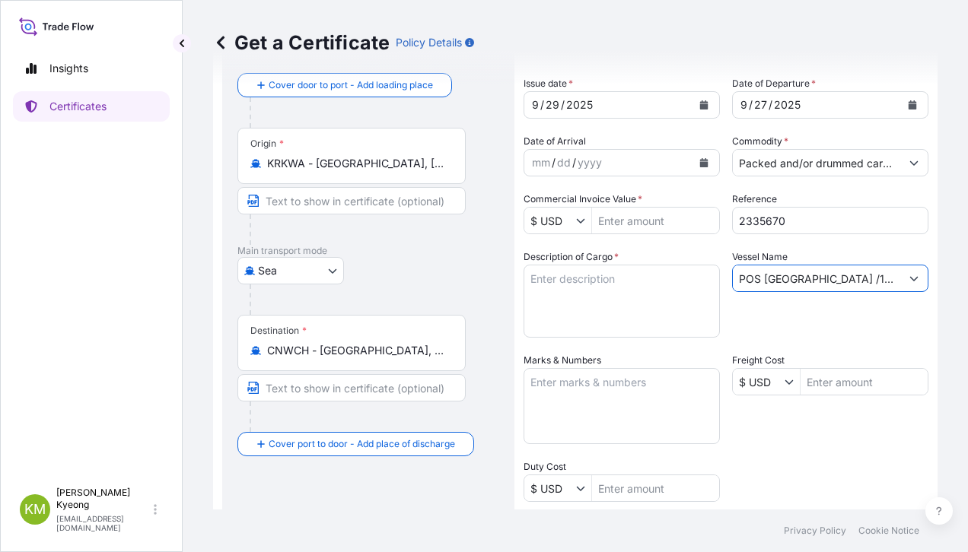
type input "POS [GEOGRAPHIC_DATA] /1049S"
click at [597, 307] on textarea "Description of Cargo *" at bounding box center [622, 301] width 196 height 73
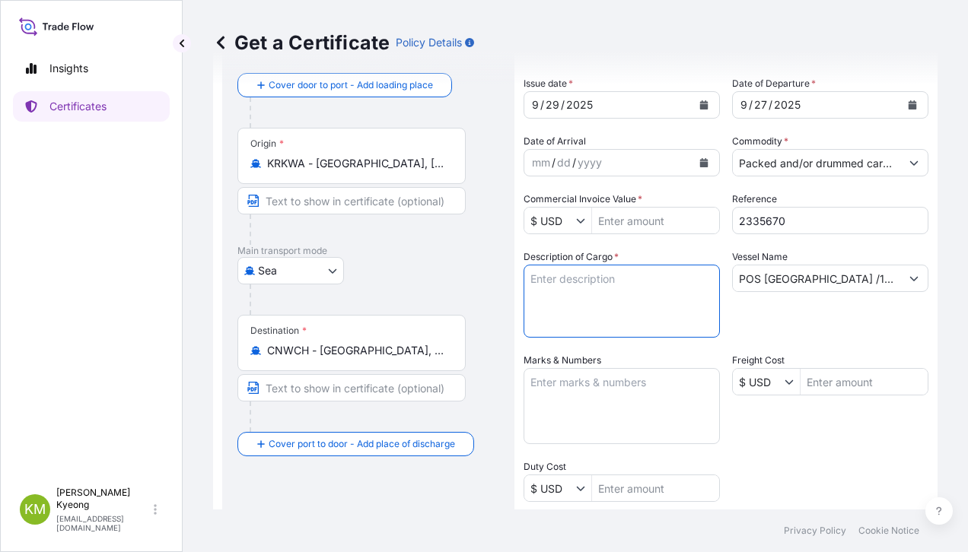
click at [606, 297] on textarea "Description of Cargo *" at bounding box center [622, 301] width 196 height 73
paste textarea "POLYPROPYLENE HP552R QTY: 48MT"
type textarea "POLYPROPYLENE HP552R QTY: 48MT"
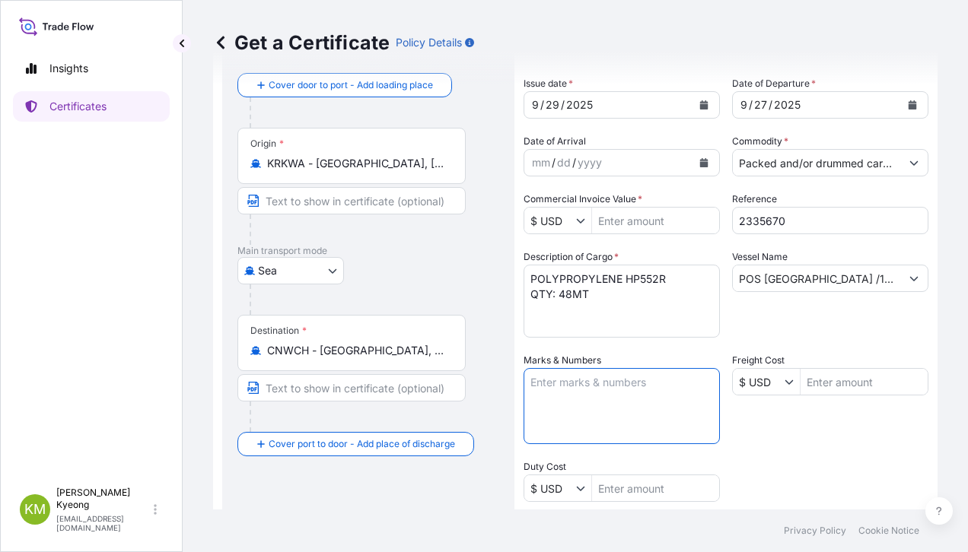
click at [600, 406] on textarea "Marks & Numbers" at bounding box center [622, 406] width 196 height 76
type textarea "N/M"
click at [766, 438] on div "Shipment Details Issue date * [DATE] Date of Departure * [DATE] Date of Arrival…" at bounding box center [726, 380] width 405 height 725
click at [617, 224] on input "Commercial Invoice Value *" at bounding box center [655, 220] width 127 height 27
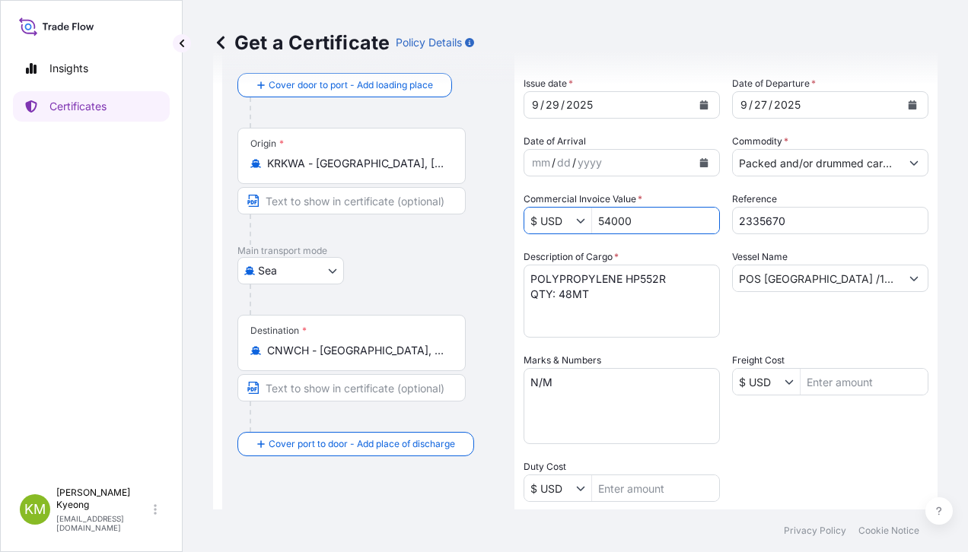
type input "54,000"
click at [654, 388] on textarea "N/M" at bounding box center [622, 406] width 196 height 76
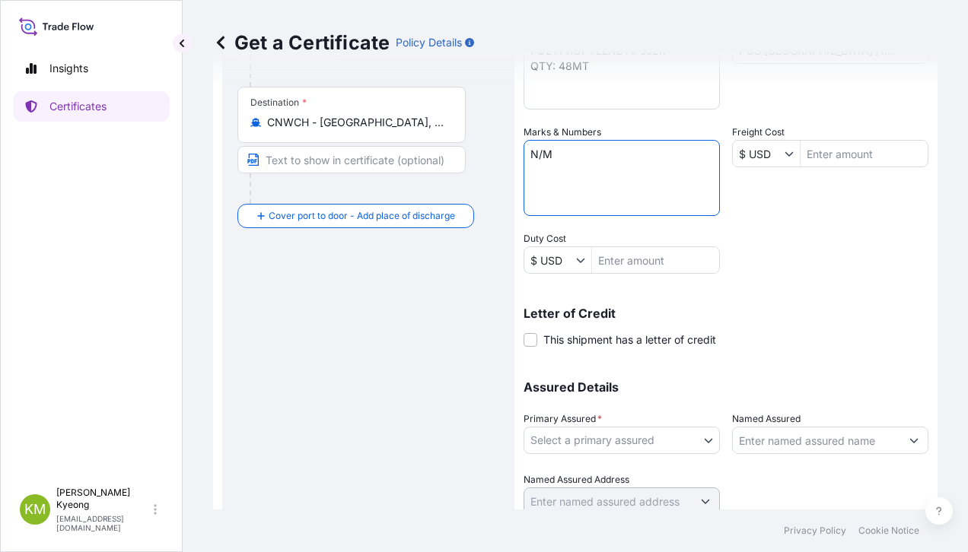
scroll to position [361, 0]
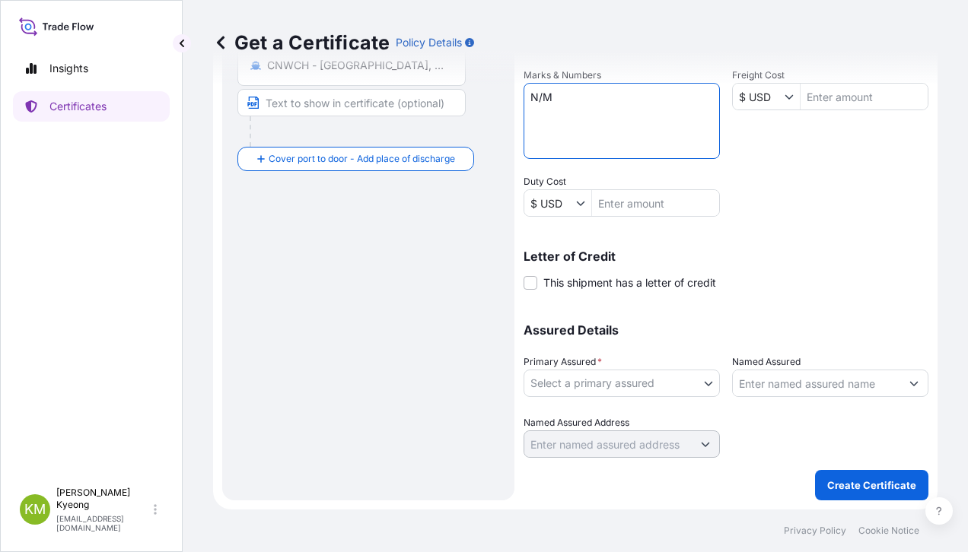
click at [592, 394] on body "54,000 Insights Certificates [PERSON_NAME] Min [PERSON_NAME] [EMAIL_ADDRESS][DO…" at bounding box center [484, 276] width 968 height 552
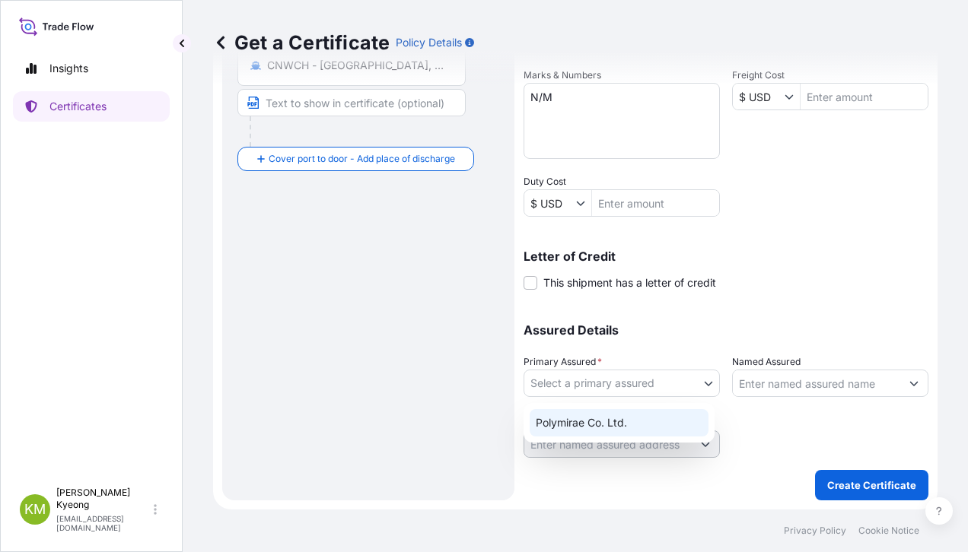
click at [603, 424] on div "Polymirae Co. Ltd." at bounding box center [619, 422] width 179 height 27
select select "32021"
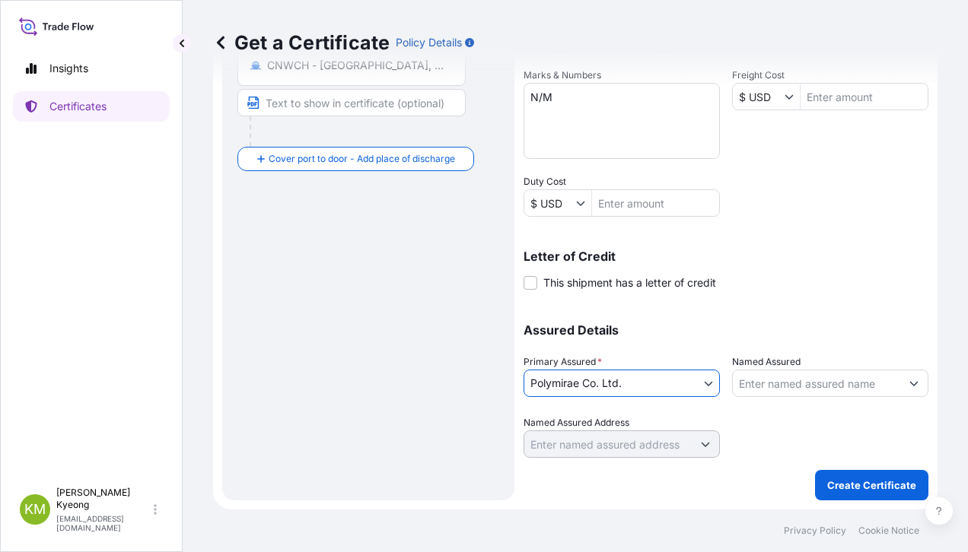
click at [793, 380] on input "Named Assured" at bounding box center [816, 383] width 167 height 27
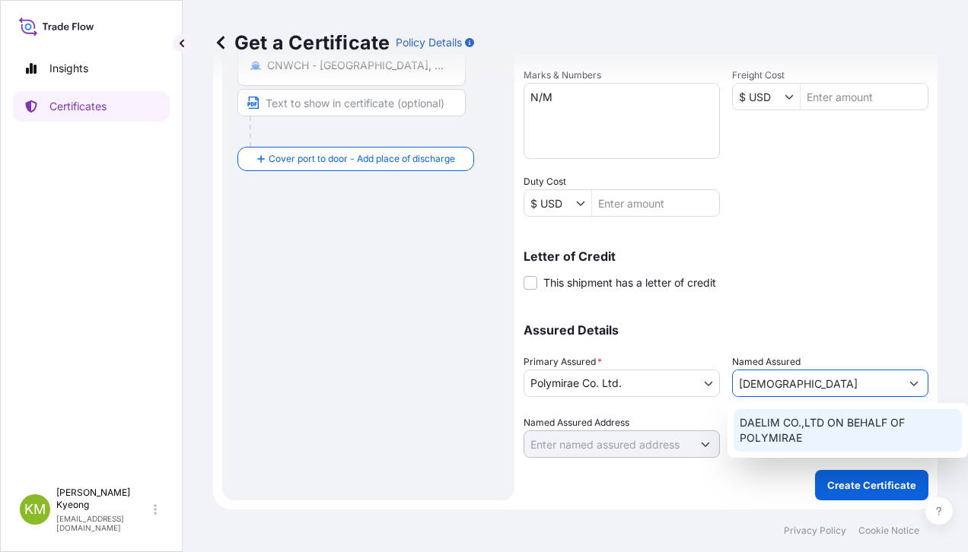
click at [788, 426] on span "DAELIM CO.,LTD ON BEHALF OF POLYMIRAE" at bounding box center [848, 430] width 217 height 30
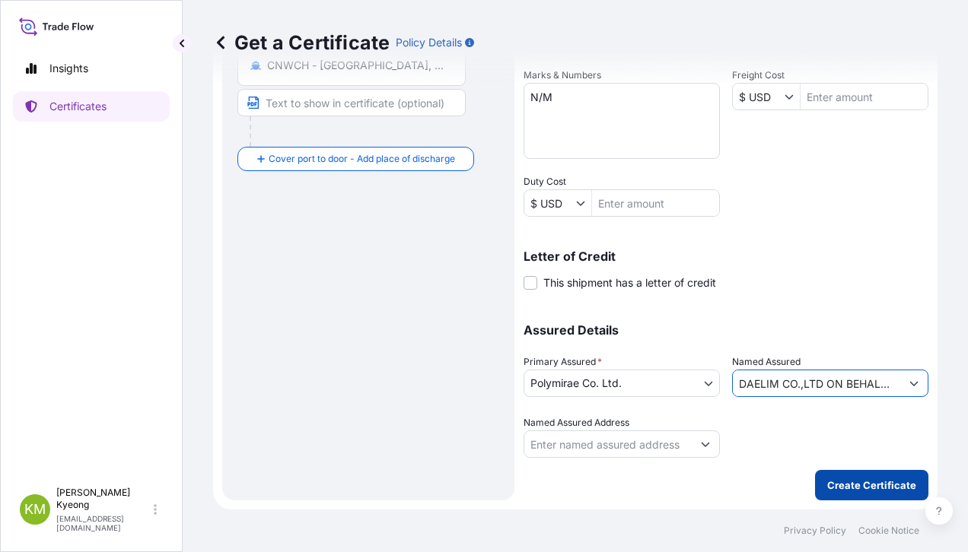
type input "DAELIM CO.,LTD ON BEHALF OF POLYMIRAE"
click at [828, 470] on button "Create Certificate" at bounding box center [871, 485] width 113 height 30
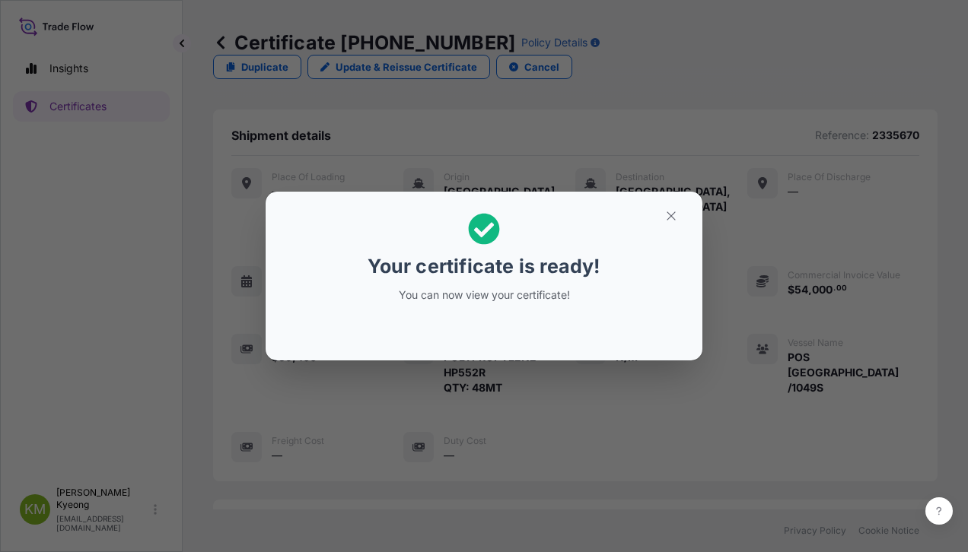
click at [503, 300] on p "You can now view your certificate!" at bounding box center [484, 295] width 234 height 15
click at [553, 409] on div "Your certificate is ready! You can now view your certificate!" at bounding box center [484, 276] width 968 height 552
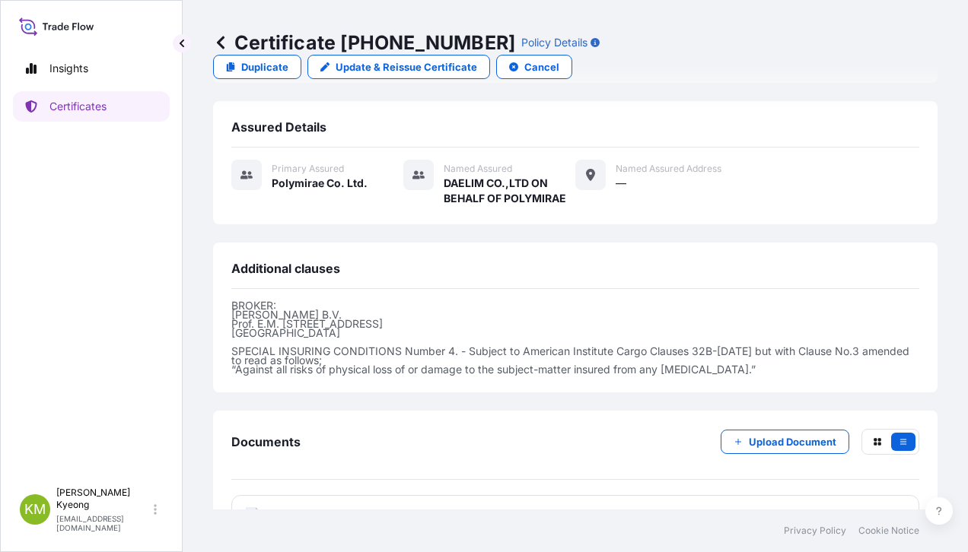
scroll to position [403, 0]
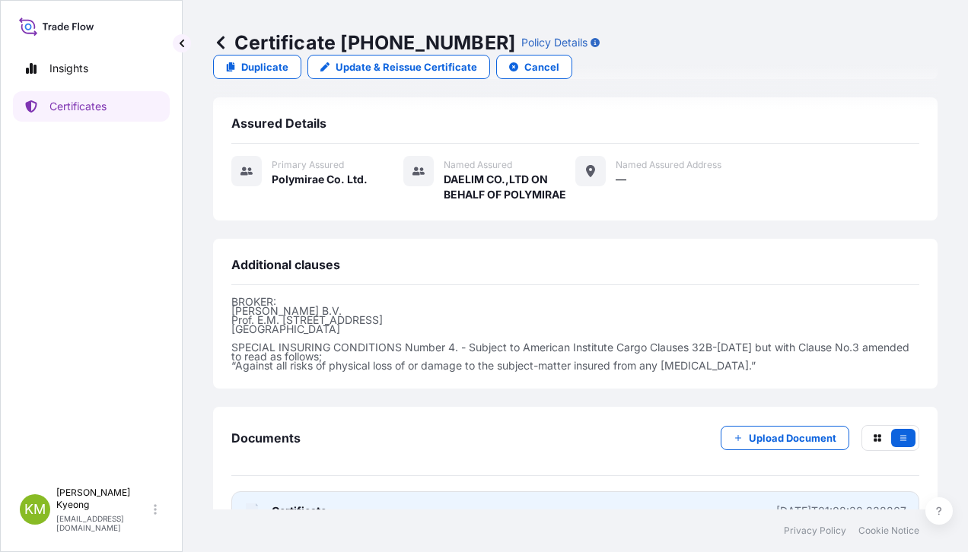
click at [253, 504] on icon at bounding box center [252, 511] width 13 height 15
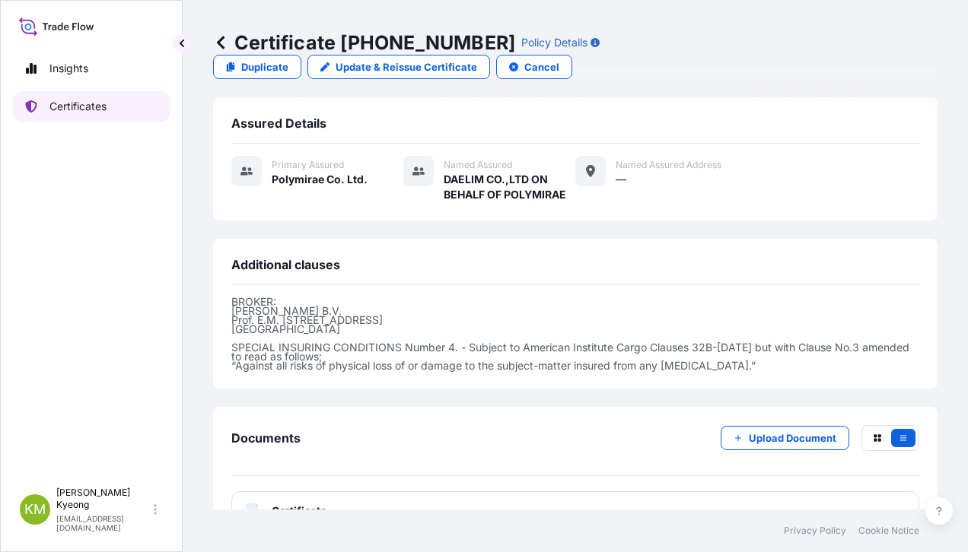
click at [78, 104] on p "Certificates" at bounding box center [77, 106] width 57 height 15
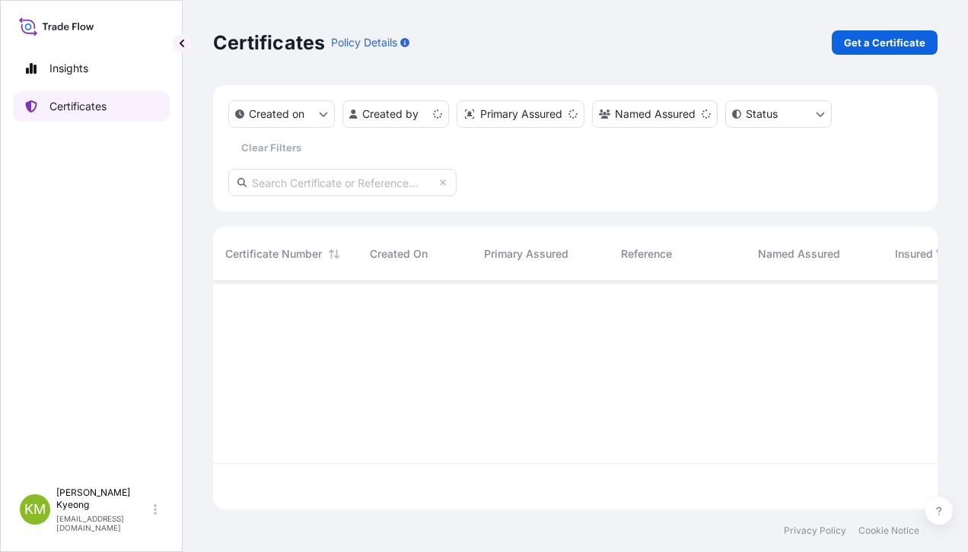
scroll to position [225, 713]
click at [885, 49] on p "Get a Certificate" at bounding box center [884, 42] width 81 height 15
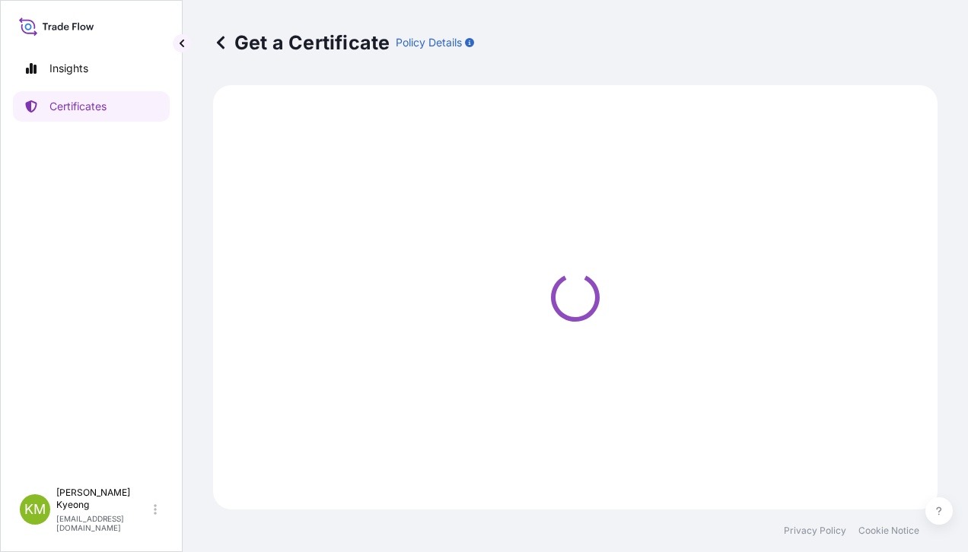
select select "Sea"
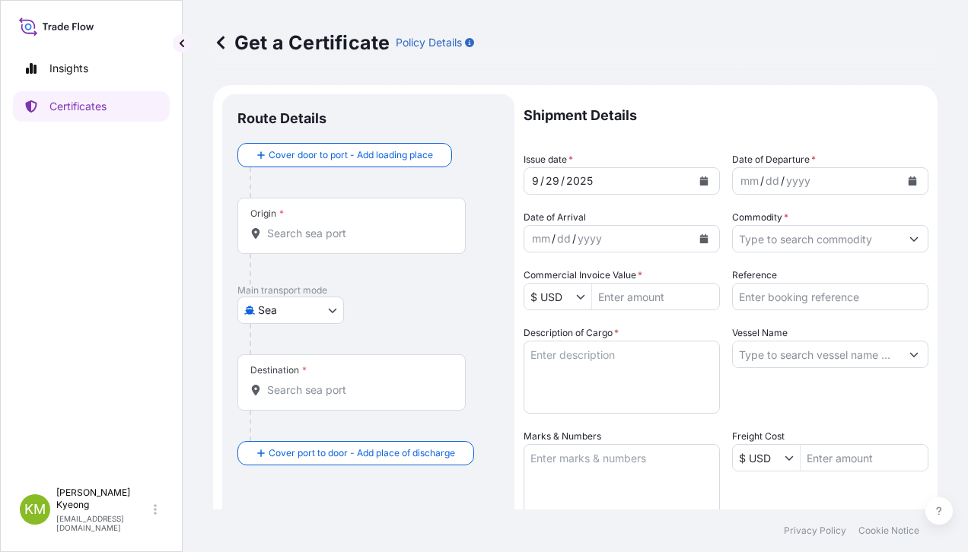
drag, startPoint x: 576, startPoint y: 27, endPoint x: 552, endPoint y: 55, distance: 36.7
click at [576, 27] on div "Get a Certificate Policy Details" at bounding box center [575, 42] width 724 height 85
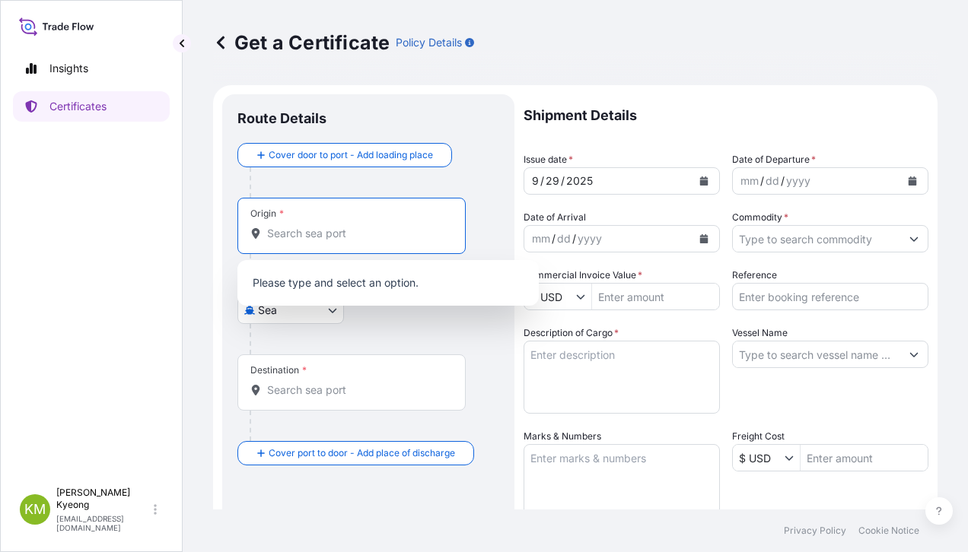
click at [273, 234] on input "Origin *" at bounding box center [357, 233] width 180 height 15
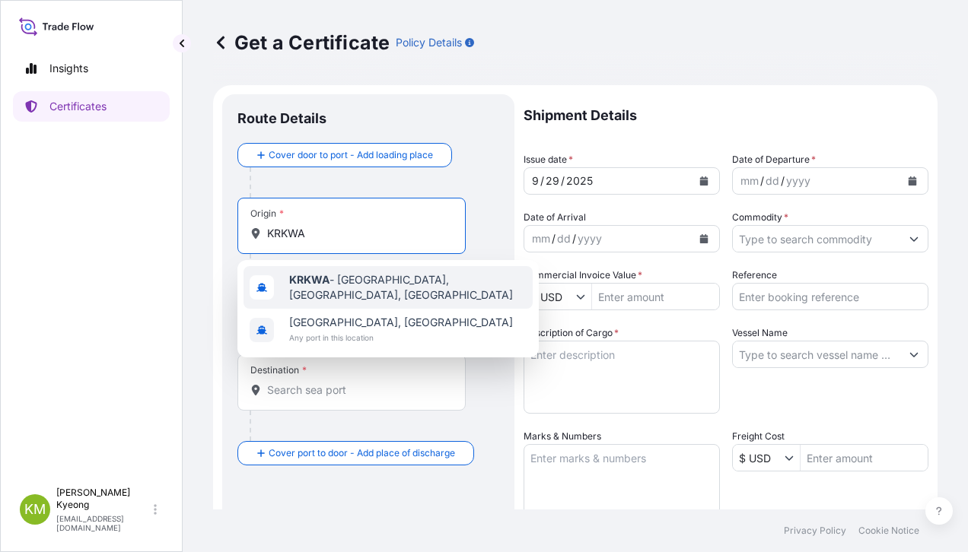
click at [327, 286] on b "KRKWA" at bounding box center [309, 279] width 40 height 13
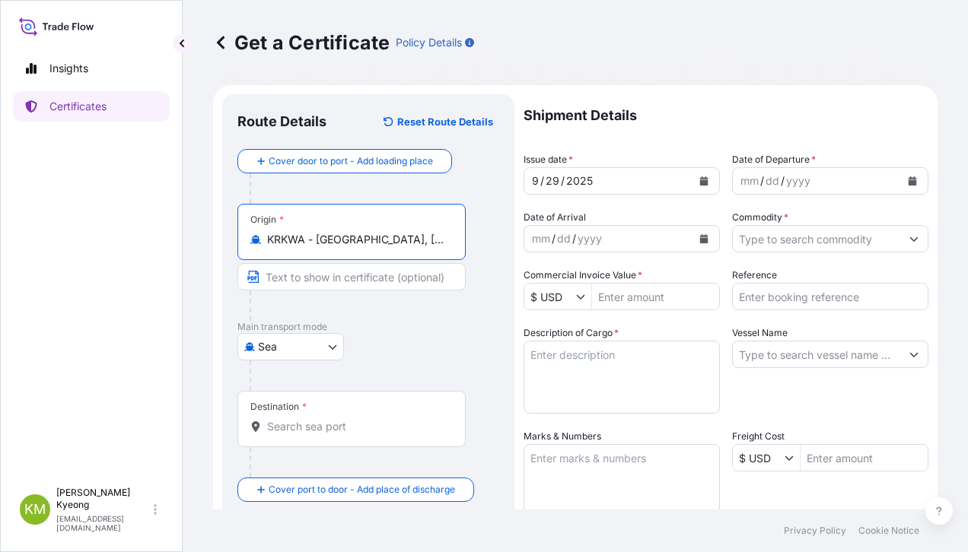
type input "KRKWA - [GEOGRAPHIC_DATA], [GEOGRAPHIC_DATA], [GEOGRAPHIC_DATA]"
click at [318, 436] on div "Destination *" at bounding box center [351, 419] width 228 height 56
click at [318, 435] on input "Destination *" at bounding box center [357, 426] width 180 height 15
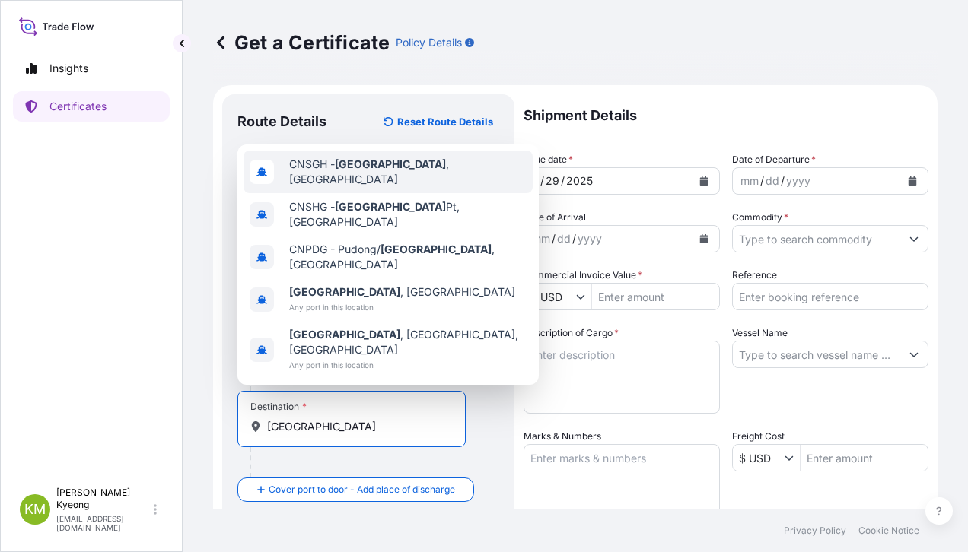
click at [375, 193] on div "CNSGH - [GEOGRAPHIC_DATA] , [GEOGRAPHIC_DATA]" at bounding box center [388, 172] width 289 height 43
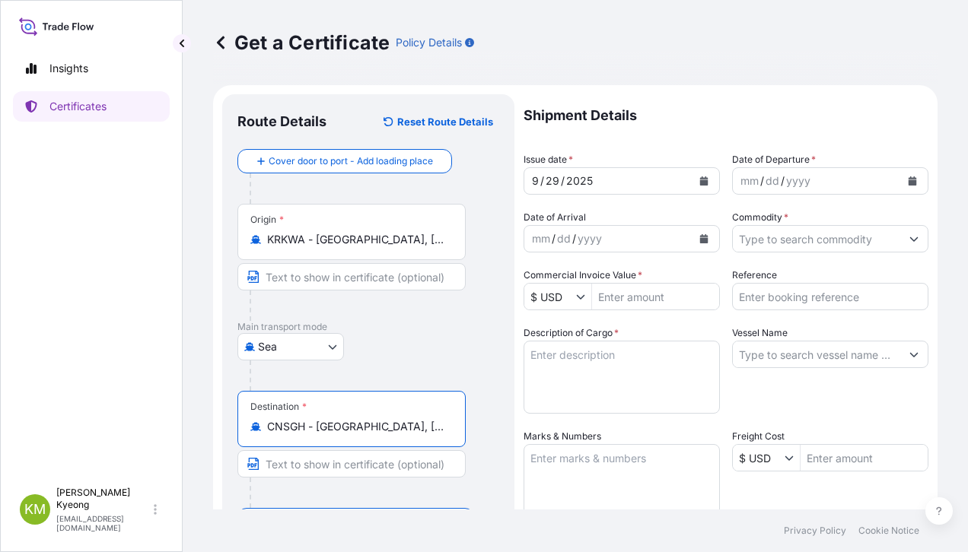
type input "CNSGH - [GEOGRAPHIC_DATA], [GEOGRAPHIC_DATA]"
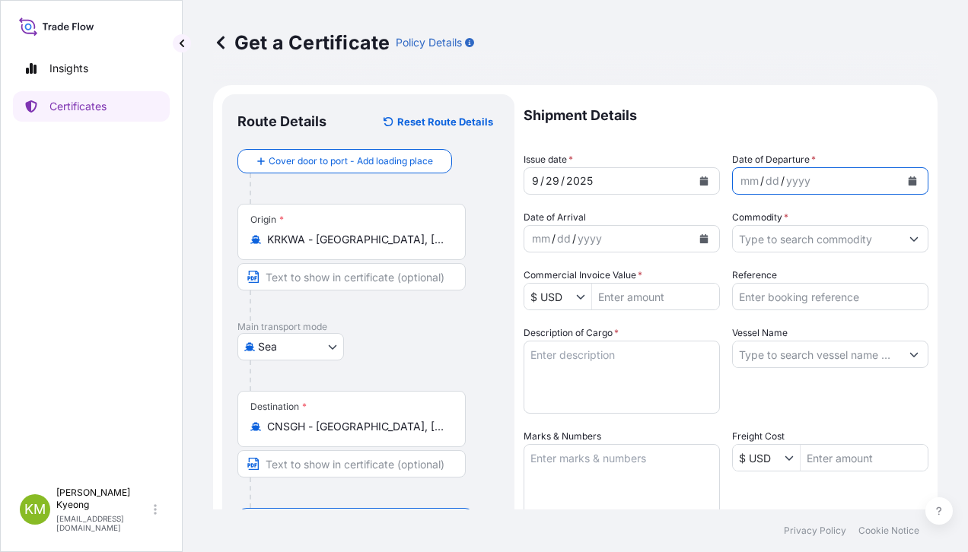
click at [909, 177] on icon "Calendar" at bounding box center [913, 181] width 8 height 9
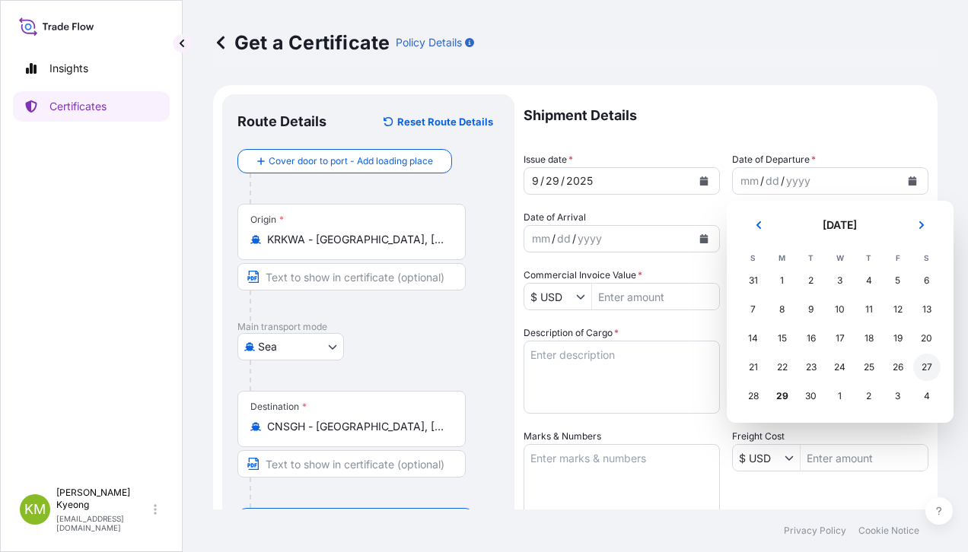
click at [930, 368] on div "27" at bounding box center [926, 367] width 27 height 27
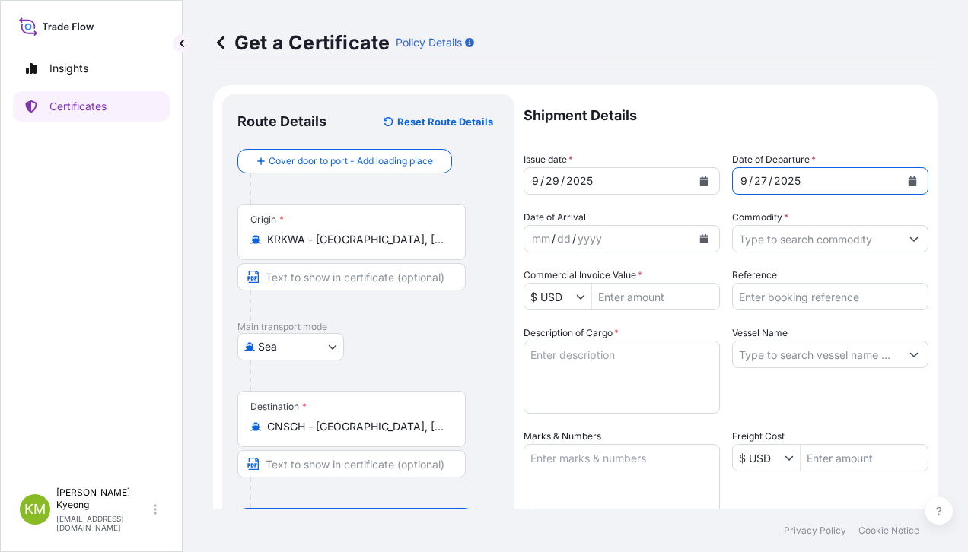
click at [801, 245] on input "Commodity *" at bounding box center [816, 238] width 167 height 27
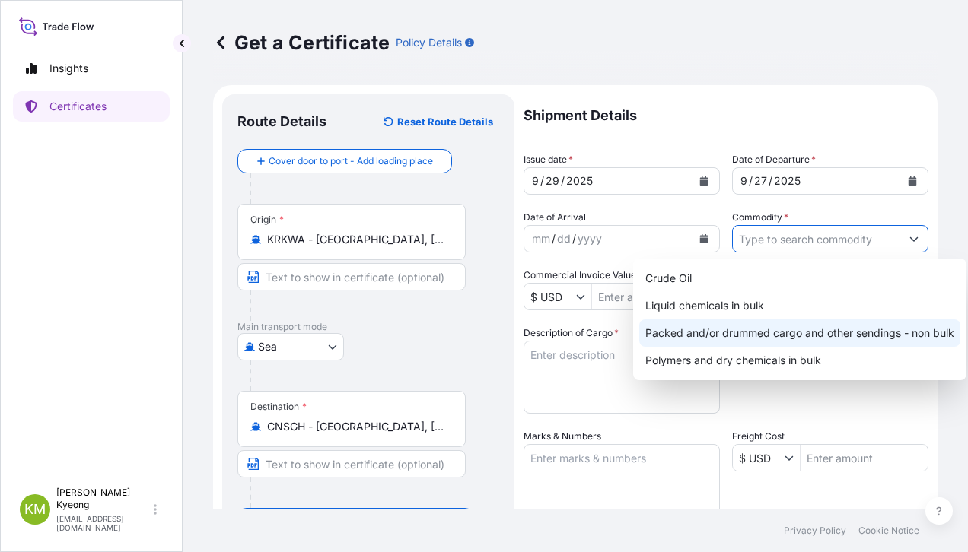
click at [823, 334] on div "Packed and/or drummed cargo and other sendings - non bulk" at bounding box center [799, 333] width 321 height 27
type input "Packed and/or drummed cargo and other sendings - non bulk"
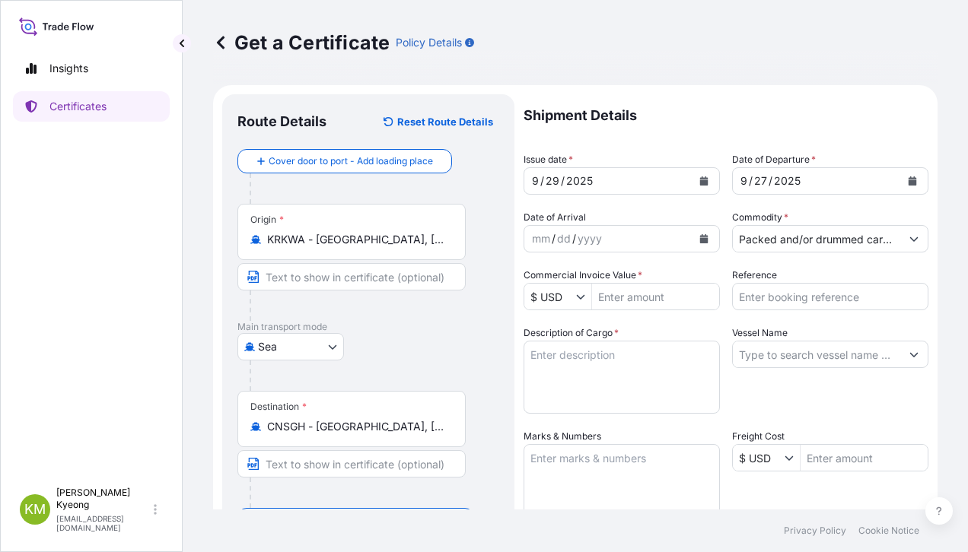
drag, startPoint x: 65, startPoint y: 358, endPoint x: 78, endPoint y: 363, distance: 14.4
click at [65, 359] on div "Insights Certificates" at bounding box center [91, 260] width 157 height 441
click at [609, 296] on input "Commercial Invoice Value *" at bounding box center [655, 296] width 127 height 27
type input "14,288"
click at [638, 360] on textarea "Description of Cargo *" at bounding box center [622, 377] width 196 height 73
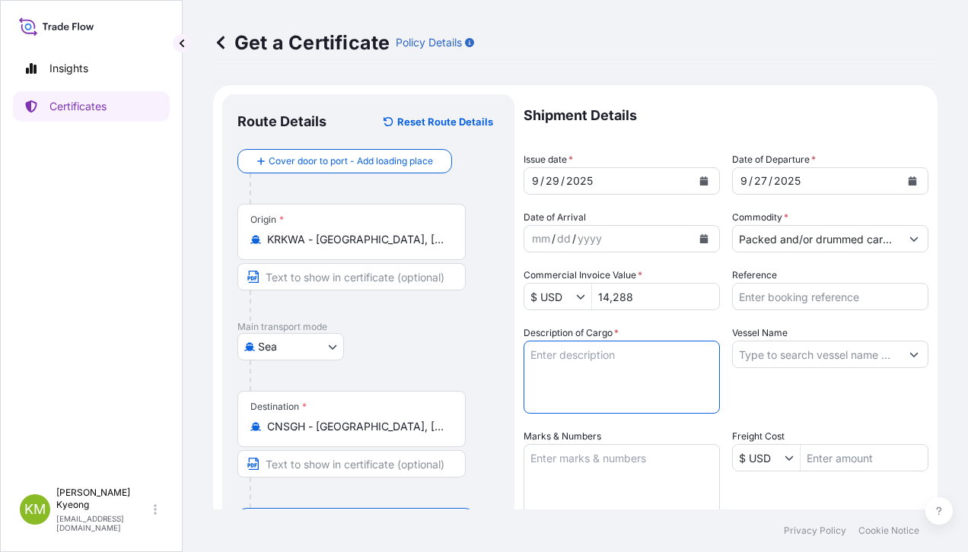
paste textarea "POLYPROPYLENE YH461Y QTY: 4MT POLYPROPYLENE YMF650Y QTY: 5.6MT"
click at [667, 357] on textarea "POLYPROPYLENE YH461Y QTY: 4MT POLYPROPYLENE YMF650Y QTY: 5.6MT" at bounding box center [622, 377] width 196 height 73
click at [584, 369] on textarea "POLYPROPYLENE YH461Y QTY: 4MT POLYPROPYLENE YMF650Y QTY: 5.6MT" at bounding box center [622, 377] width 196 height 73
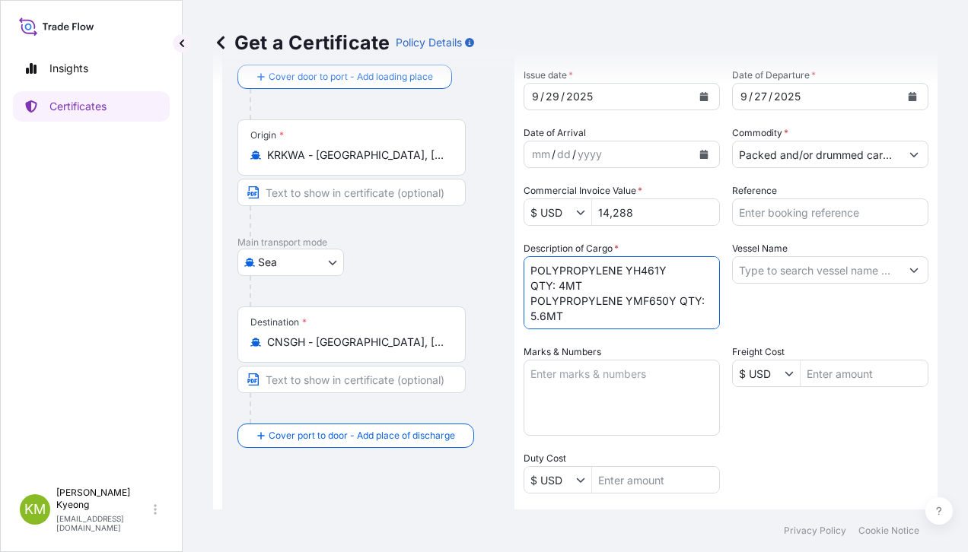
scroll to position [152, 0]
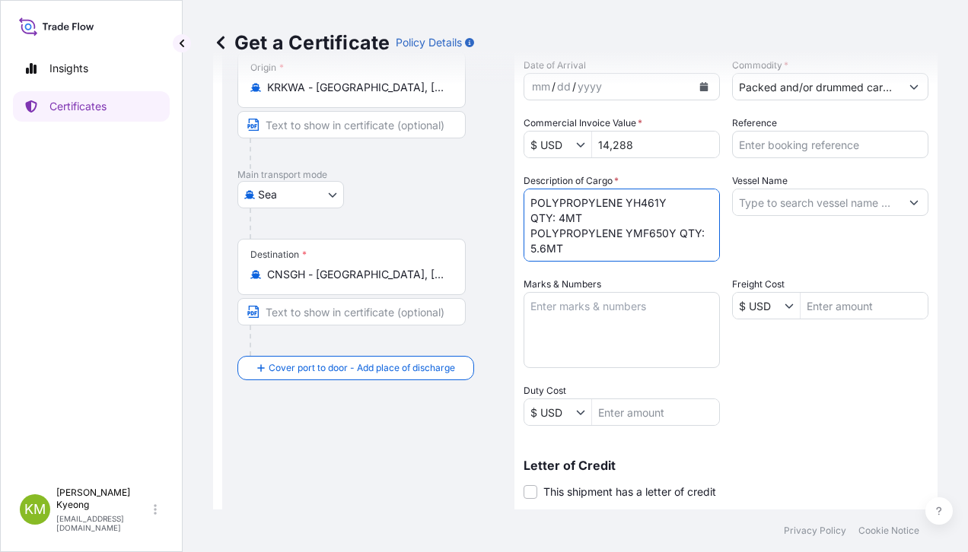
type textarea "POLYPROPYLENE YH461Y QTY: 4MT POLYPROPYLENE YMF650Y QTY: 5.6MT"
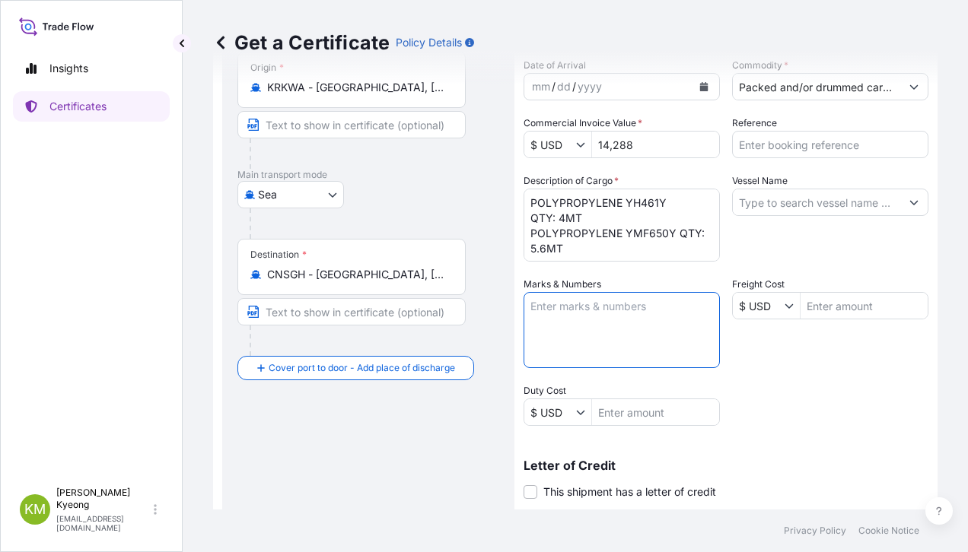
click at [583, 315] on textarea "Marks & Numbers" at bounding box center [622, 330] width 196 height 76
type textarea "N/M"
click at [793, 143] on input "Reference" at bounding box center [830, 144] width 196 height 27
click at [72, 423] on div "Insights Certificates" at bounding box center [91, 260] width 157 height 441
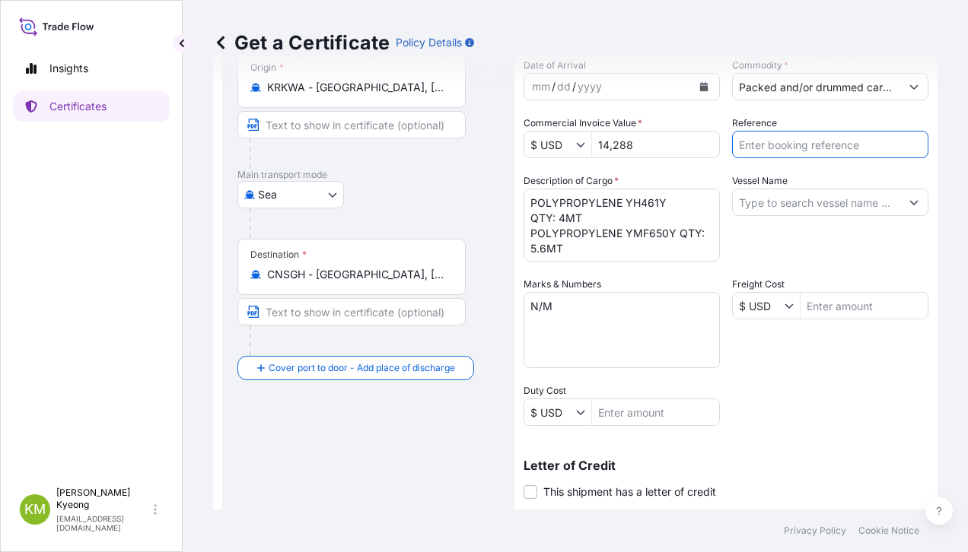
click at [807, 142] on input "Reference" at bounding box center [830, 144] width 196 height 27
type input "2335987"
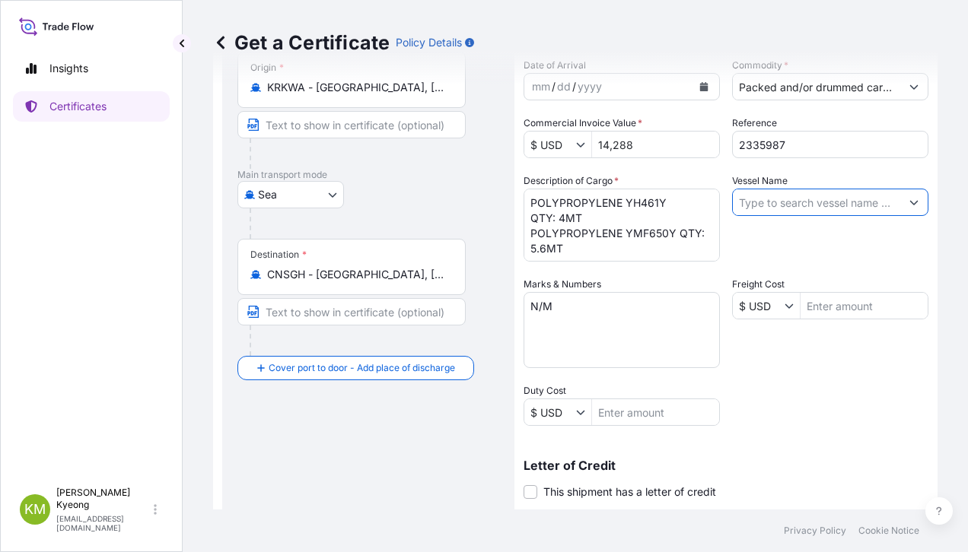
click at [762, 199] on input "Vessel Name" at bounding box center [816, 202] width 167 height 27
paste input "[PERSON_NAME]"
click at [793, 142] on input "2335987" at bounding box center [830, 144] width 196 height 27
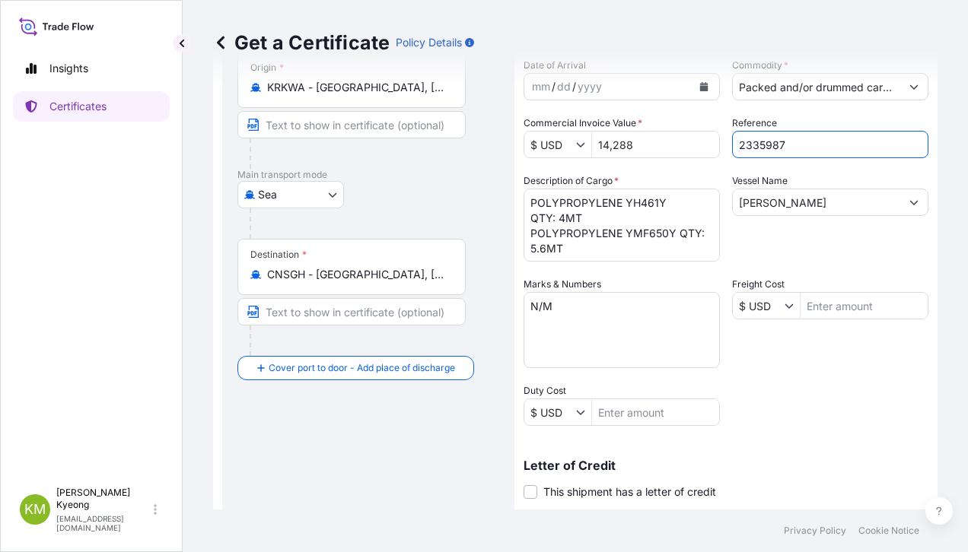
click at [833, 209] on input "[PERSON_NAME]" at bounding box center [816, 202] width 167 height 27
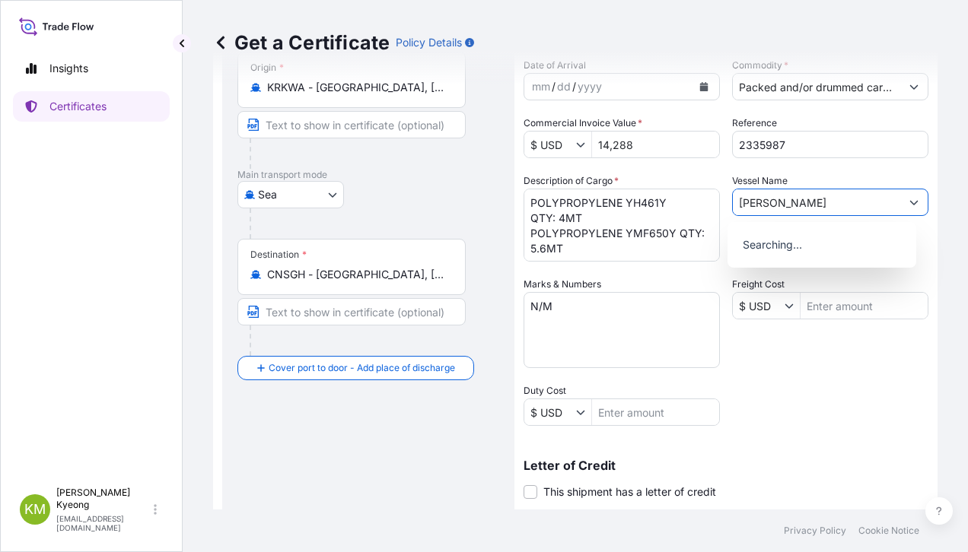
paste input "2517S"
click at [826, 253] on div "Use "SUNNY LAUREL 2517S"" at bounding box center [822, 241] width 177 height 27
type input "SUNNY LAUREL 2517S"
click at [772, 380] on div "Shipment Details Issue date * [DATE] Date of Departure * [DATE] Date of Arrival…" at bounding box center [726, 304] width 405 height 725
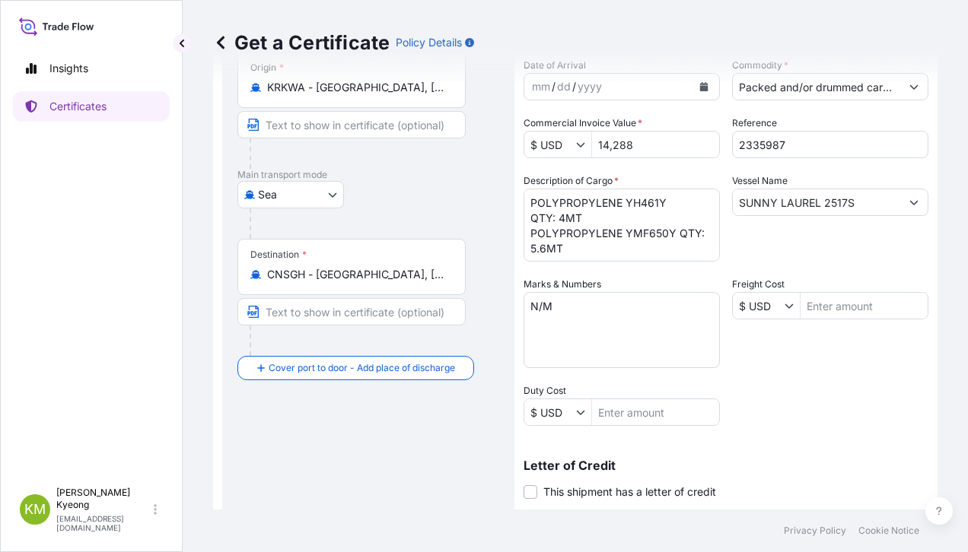
click at [52, 371] on div "Insights Certificates" at bounding box center [91, 260] width 157 height 441
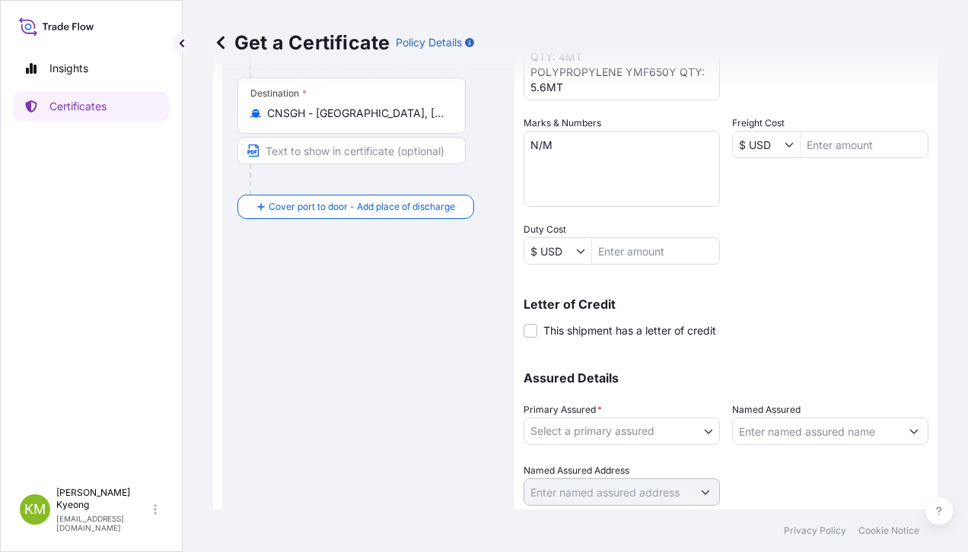
scroll to position [361, 0]
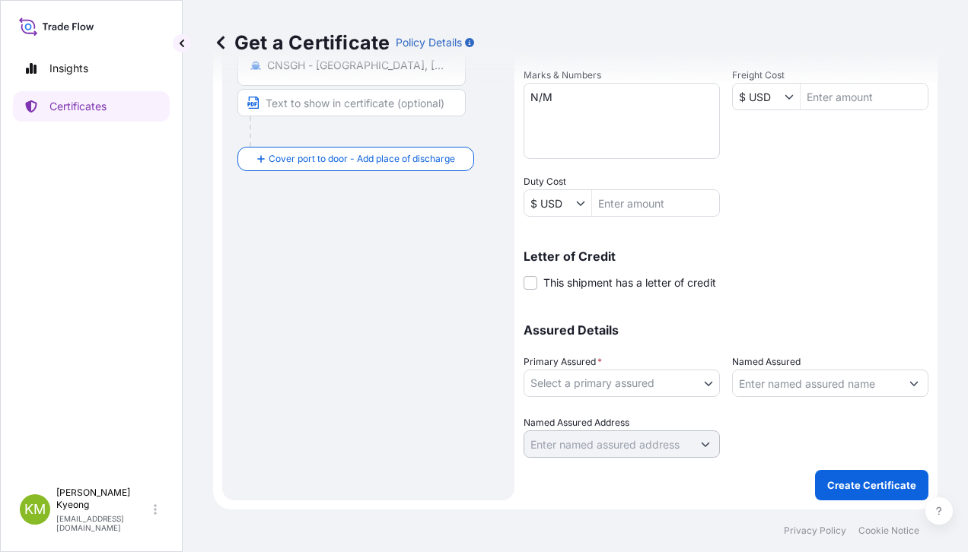
click at [603, 385] on body "1 option available. 0 options available. 1 option available. Insights Certifica…" at bounding box center [484, 276] width 968 height 552
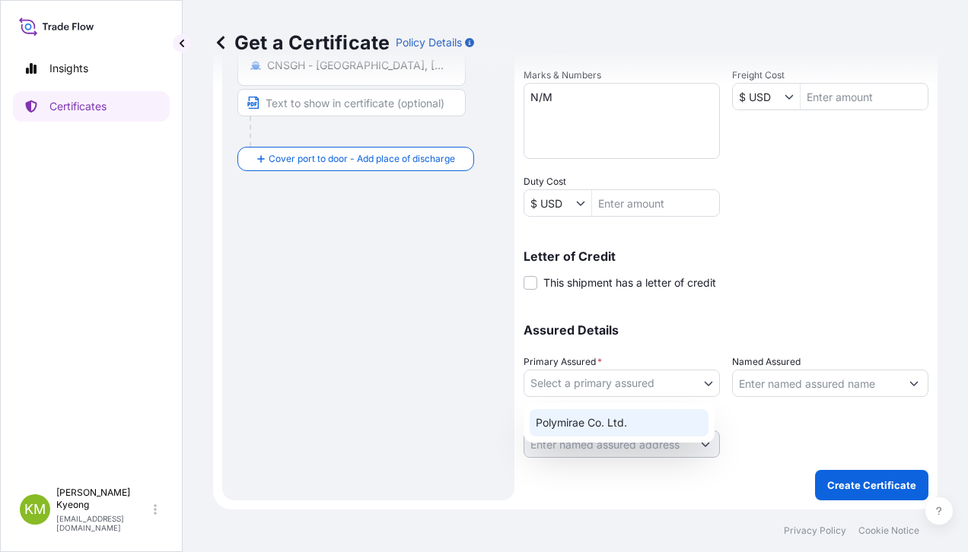
click at [602, 413] on div "Polymirae Co. Ltd." at bounding box center [619, 422] width 179 height 27
select select "32021"
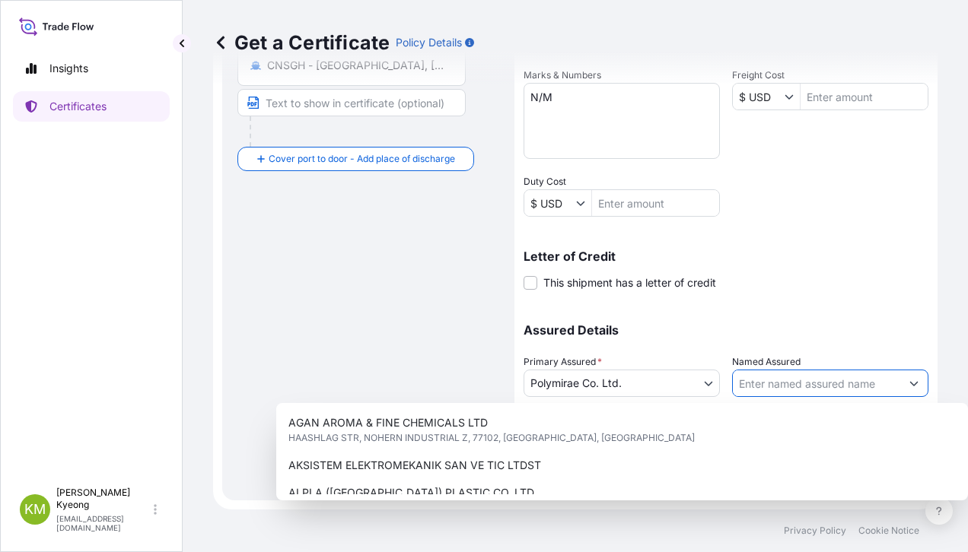
click at [764, 381] on input "Named Assured" at bounding box center [816, 383] width 167 height 27
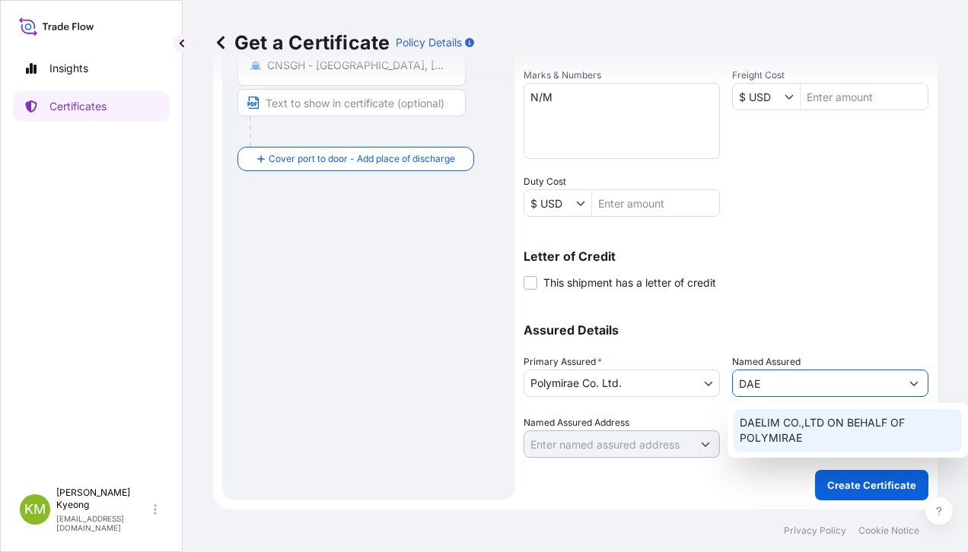
click at [794, 423] on span "DAELIM CO.,LTD ON BEHALF OF POLYMIRAE" at bounding box center [848, 430] width 217 height 30
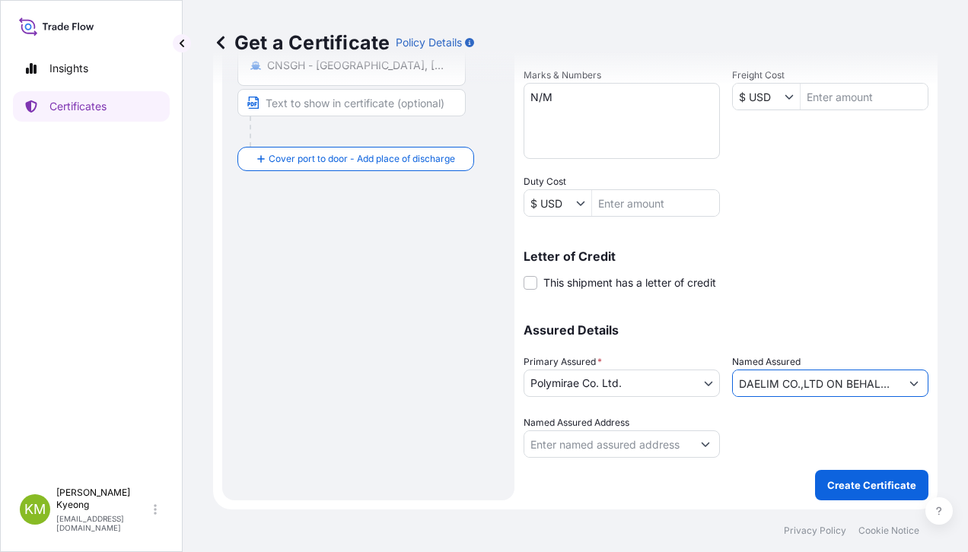
type input "DAELIM CO.,LTD ON BEHALF OF POLYMIRAE"
click at [839, 476] on button "Create Certificate" at bounding box center [871, 485] width 113 height 30
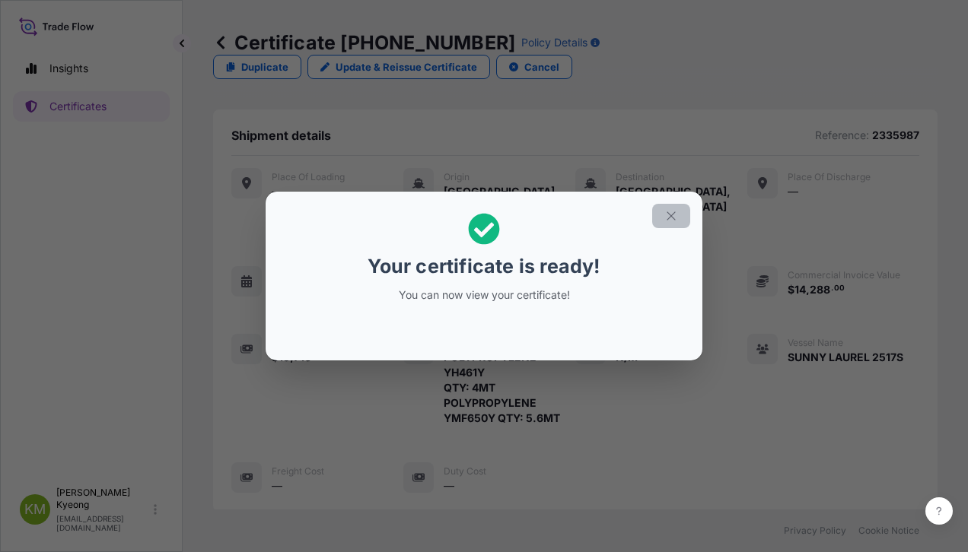
click at [667, 218] on icon "button" at bounding box center [671, 216] width 14 height 14
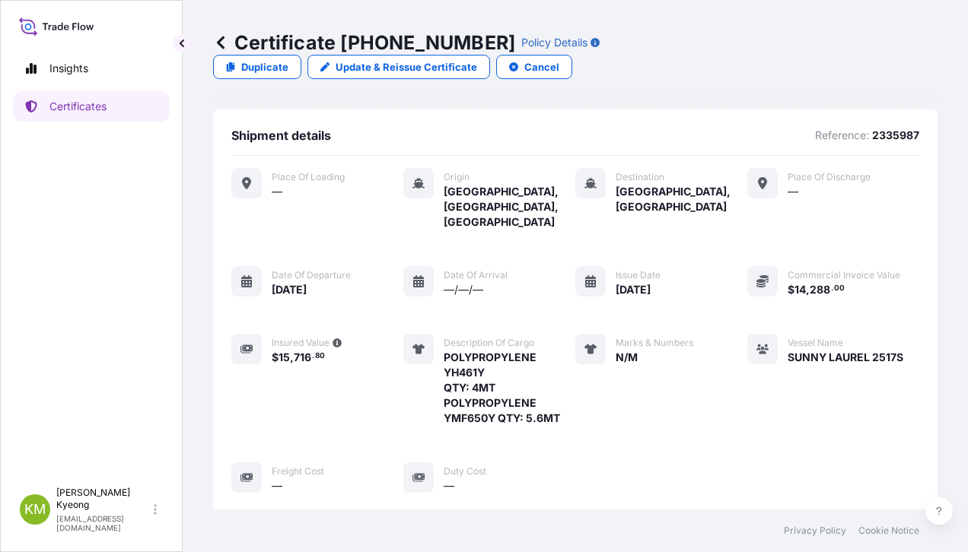
scroll to position [433, 0]
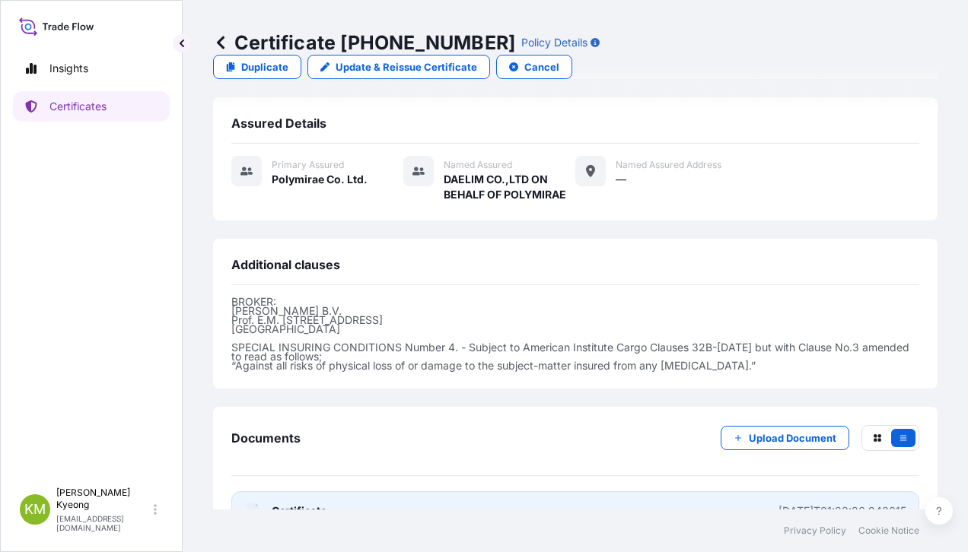
click at [326, 504] on span "Certificate" at bounding box center [299, 511] width 55 height 15
